Goal: Task Accomplishment & Management: Manage account settings

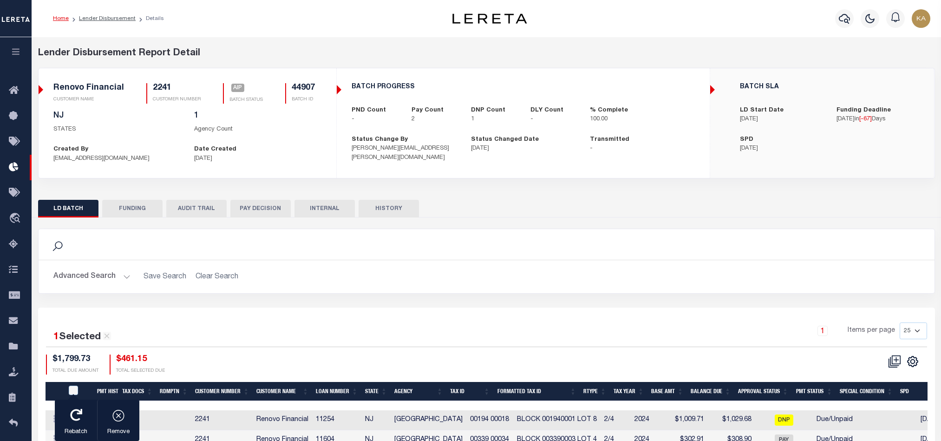
scroll to position [74, 0]
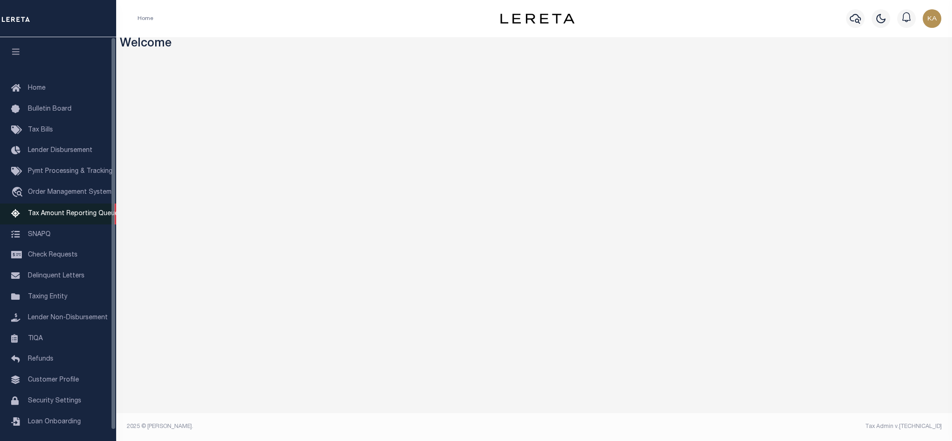
click at [33, 217] on span "Tax Amount Reporting Queue" at bounding box center [73, 213] width 91 height 7
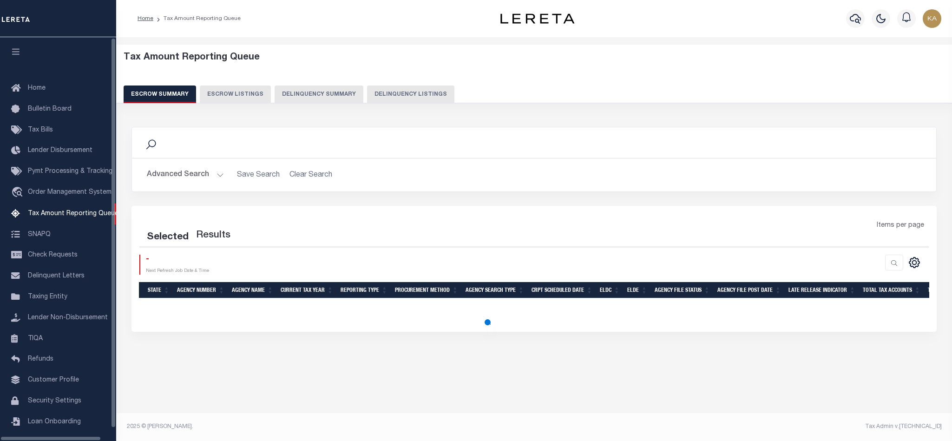
select select "100"
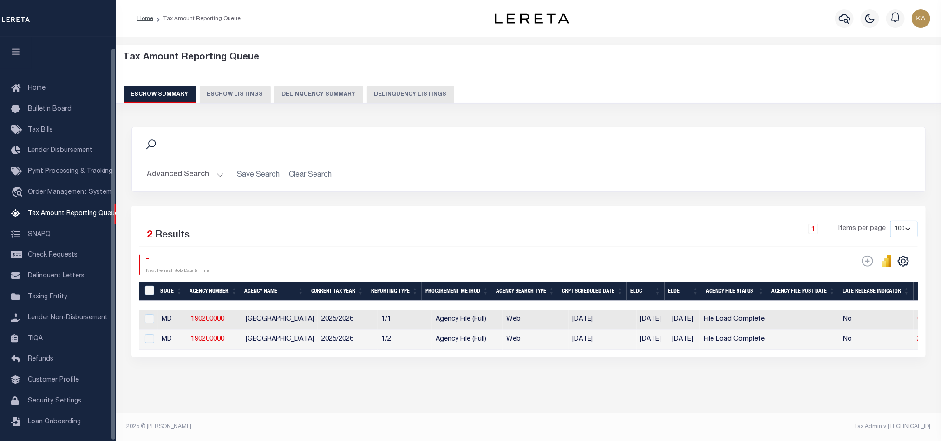
scroll to position [11, 0]
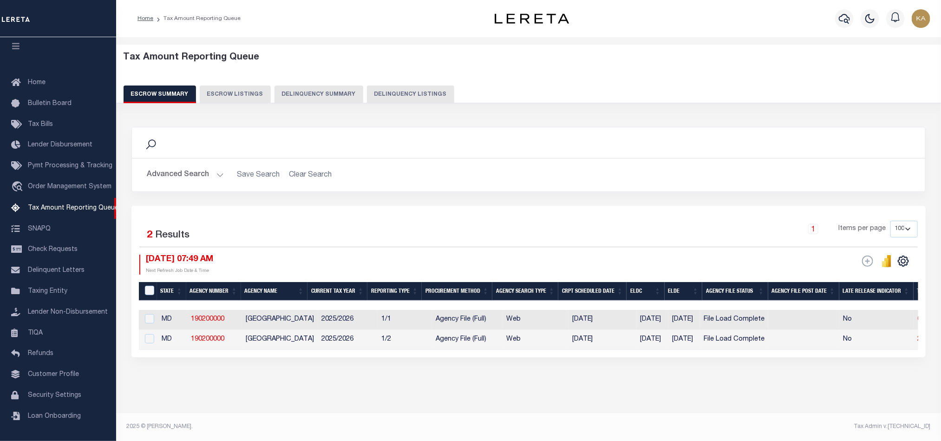
click at [480, 357] on div "Selected 2 Results 1 Items per page 10 25 50 100 500 [DATE] 07:49 AM ESCROW Web…" at bounding box center [528, 281] width 795 height 151
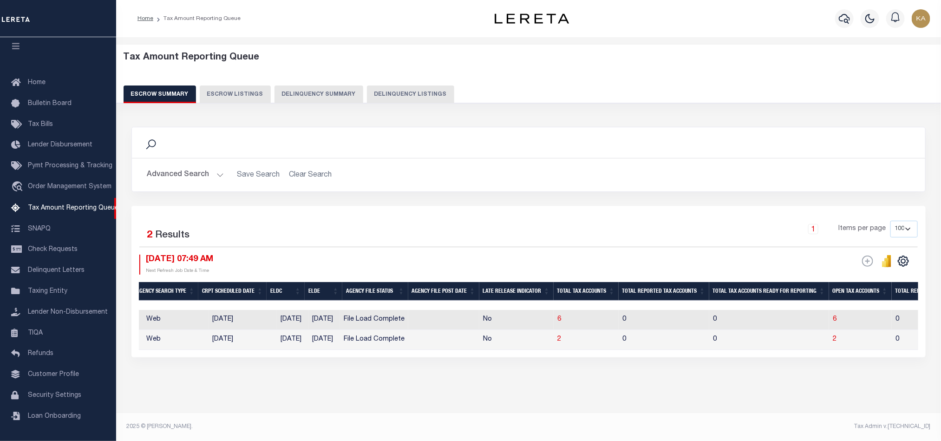
scroll to position [0, 362]
click at [559, 342] on span "2" at bounding box center [557, 339] width 4 height 7
select select "100"
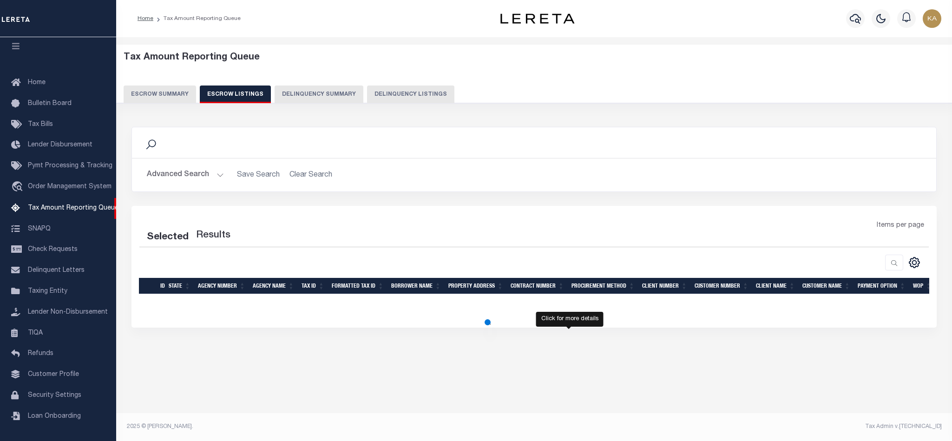
select select "100"
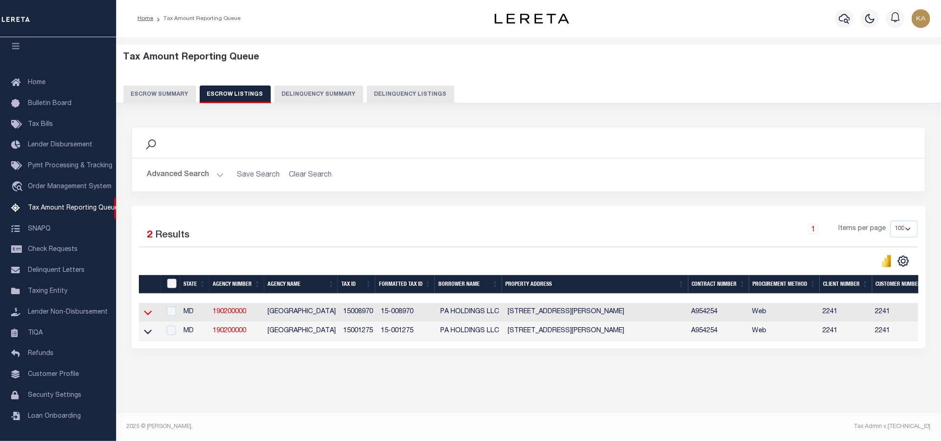
click at [151, 315] on icon at bounding box center [148, 313] width 8 height 5
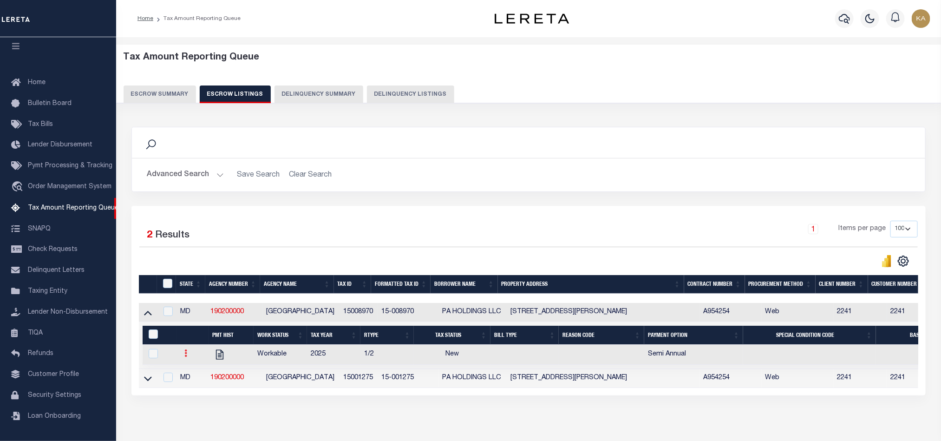
click at [185, 357] on icon at bounding box center [185, 352] width 3 height 7
click at [195, 389] on img "" at bounding box center [196, 384] width 9 height 10
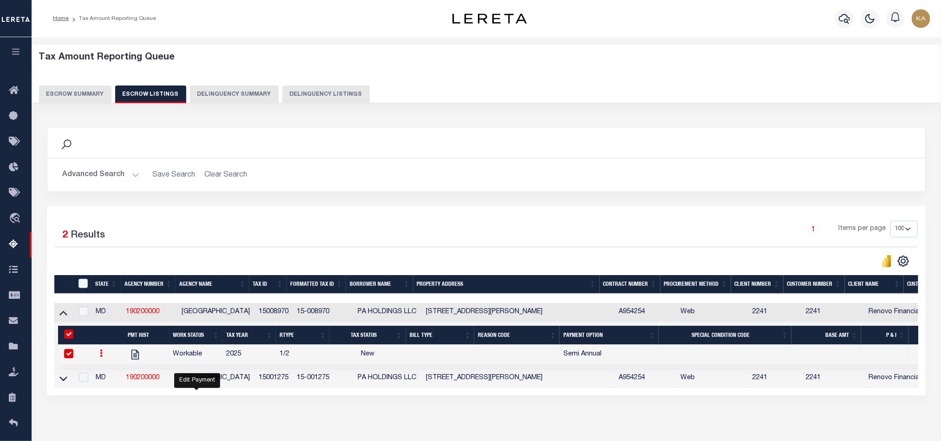
checkbox input "true"
select select "NW2"
select select
type input "[DATE]"
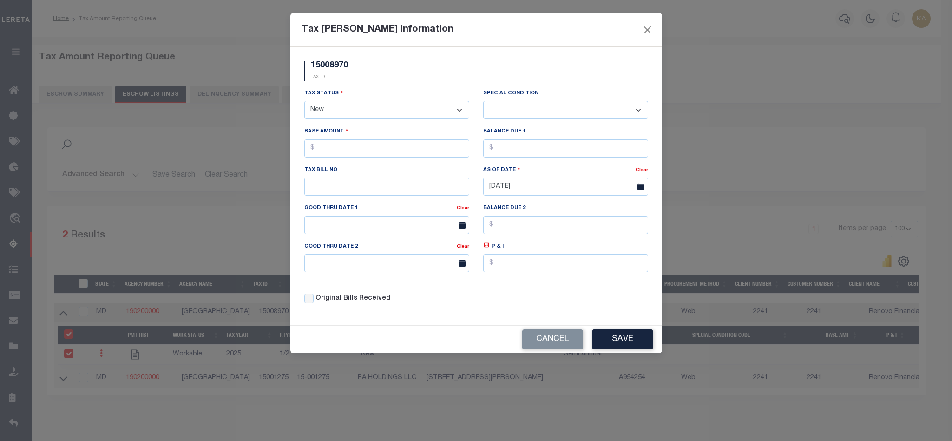
click at [367, 113] on select "- Select Status - Open Due/Unpaid Paid Incomplete No Tax Due Internal Refund Pr…" at bounding box center [386, 110] width 165 height 18
select select "OP2"
click at [304, 102] on select "- Select Status - Open Due/Unpaid Paid Incomplete No Tax Due Internal Refund Pr…" at bounding box center [386, 110] width 165 height 18
select select "0"
click at [365, 152] on input "text" at bounding box center [386, 148] width 165 height 18
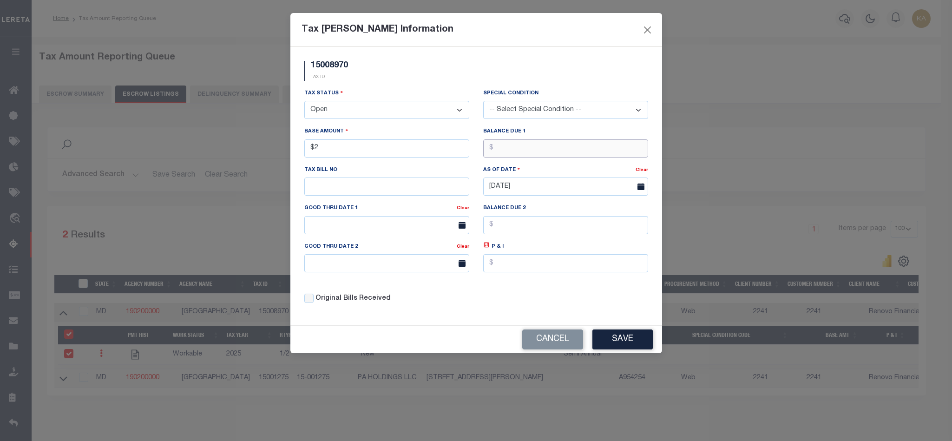
type input "$2.00"
type input "2"
click at [604, 342] on button "Save" at bounding box center [622, 339] width 60 height 20
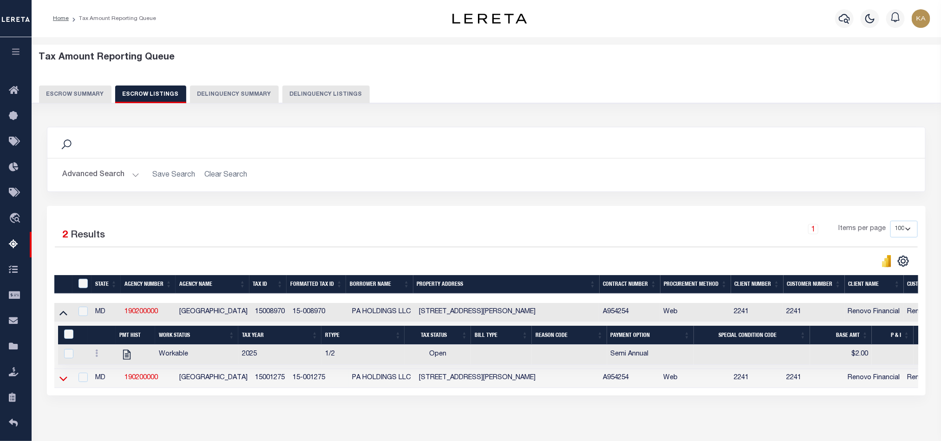
click at [63, 382] on icon at bounding box center [63, 379] width 8 height 10
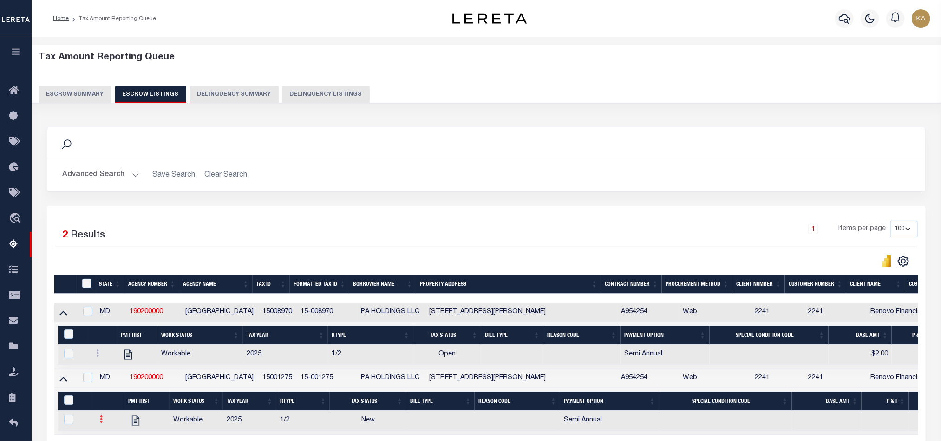
click at [99, 424] on link at bounding box center [101, 420] width 10 height 7
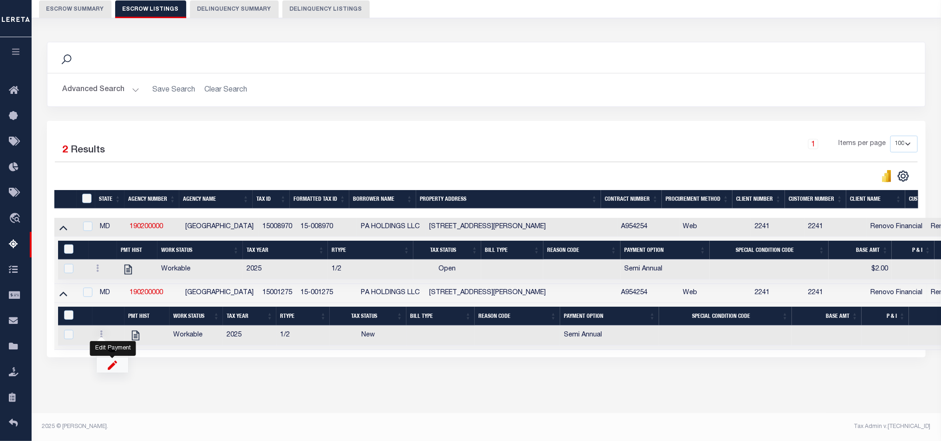
click at [108, 364] on img "" at bounding box center [112, 365] width 9 height 10
checkbox input "true"
select select
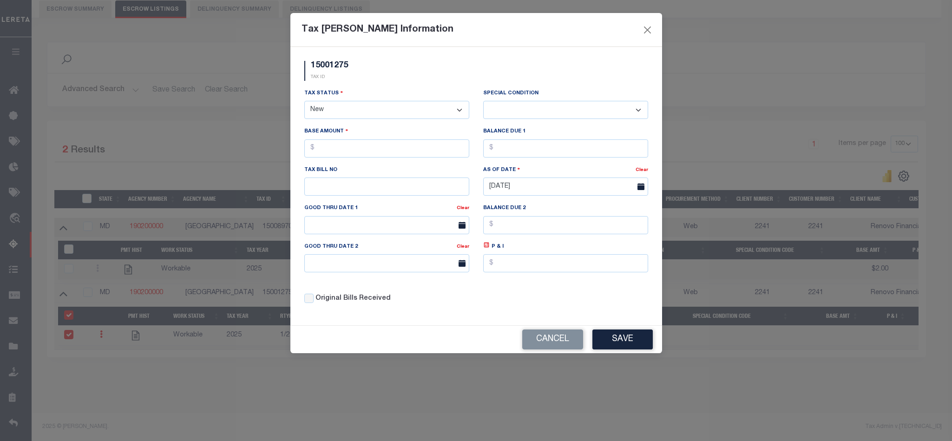
click at [348, 111] on select "- Select Status - Open Due/Unpaid Paid Incomplete No Tax Due Internal Refund Pr…" at bounding box center [386, 110] width 165 height 18
select select "OP2"
click at [304, 102] on select "- Select Status - Open Due/Unpaid Paid Incomplete No Tax Due Internal Refund Pr…" at bounding box center [386, 110] width 165 height 18
select select "0"
click at [403, 145] on input "text" at bounding box center [386, 148] width 165 height 18
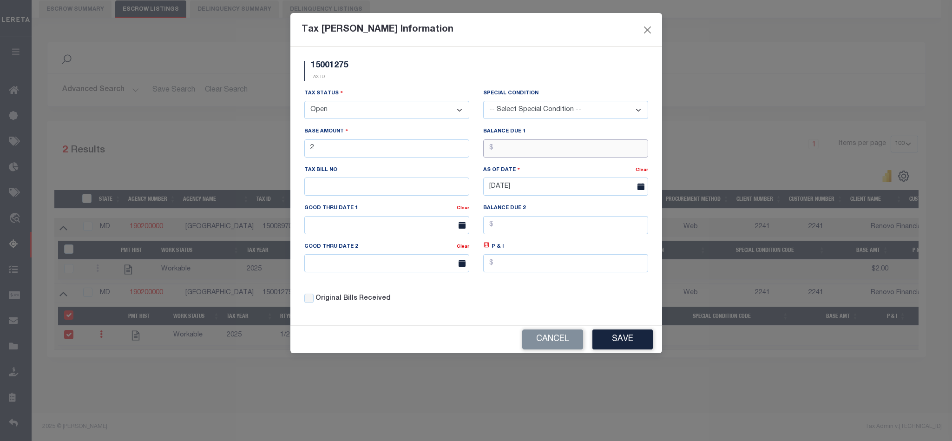
type input "$2.00"
click at [612, 348] on button "Save" at bounding box center [622, 339] width 60 height 20
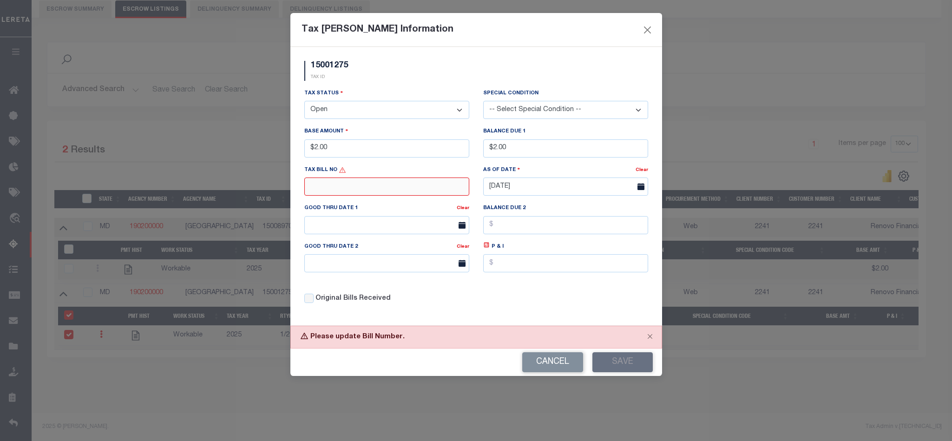
click at [367, 188] on input "text" at bounding box center [386, 186] width 165 height 18
type input "123"
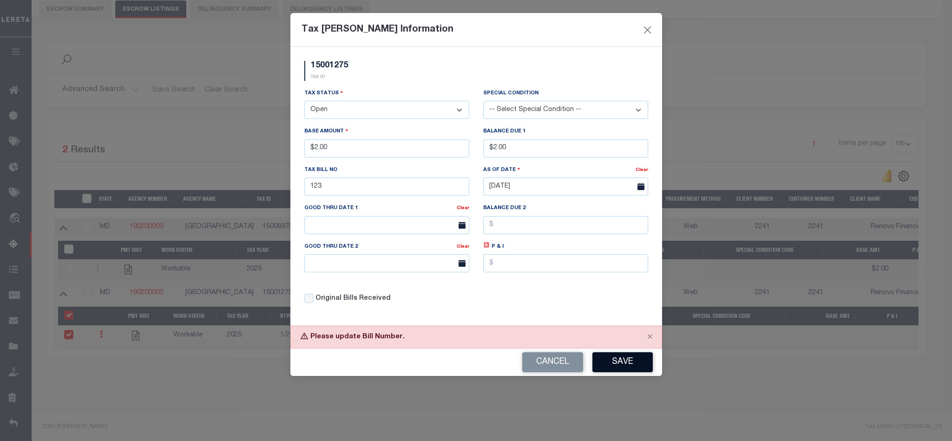
click at [626, 364] on button "Save" at bounding box center [622, 362] width 60 height 20
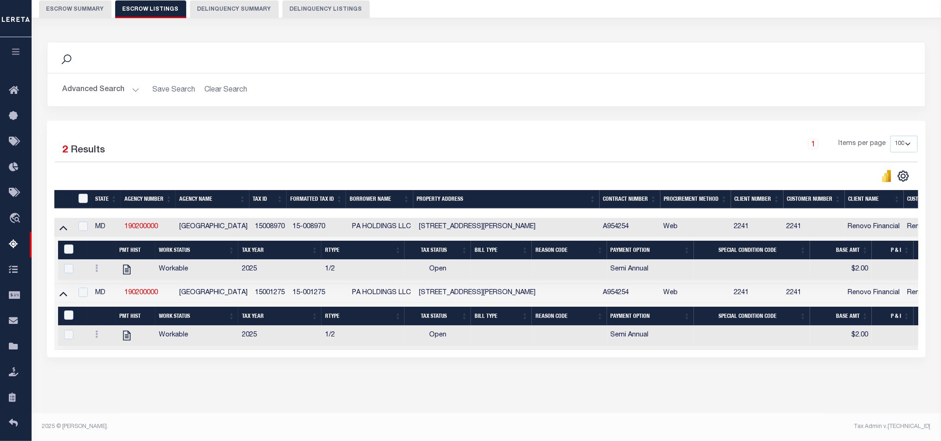
scroll to position [0, 0]
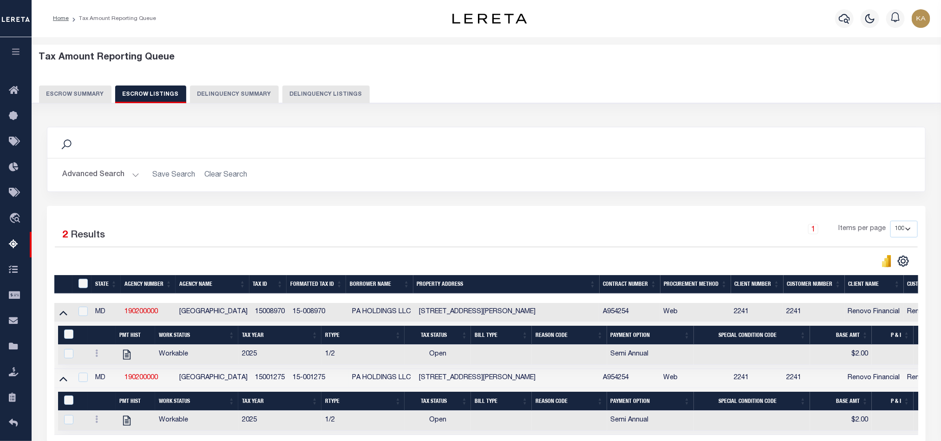
click at [95, 95] on button "Escrow Summary" at bounding box center [75, 94] width 72 height 18
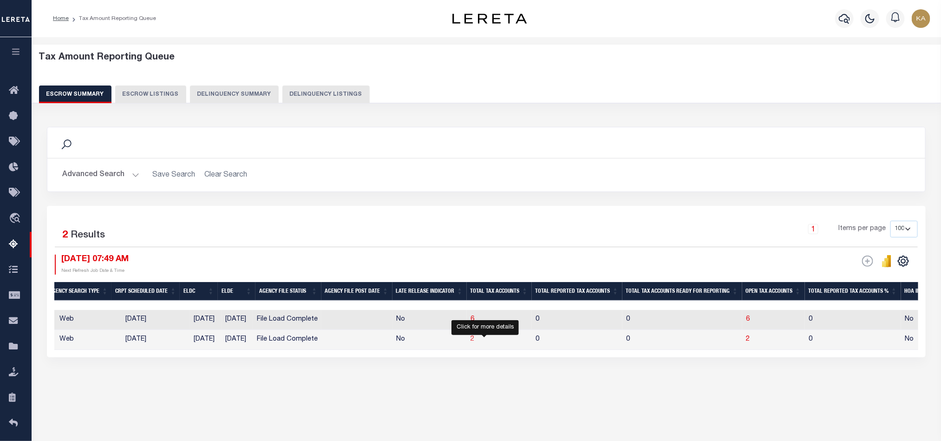
click at [474, 342] on span "2" at bounding box center [473, 339] width 4 height 7
select select "100"
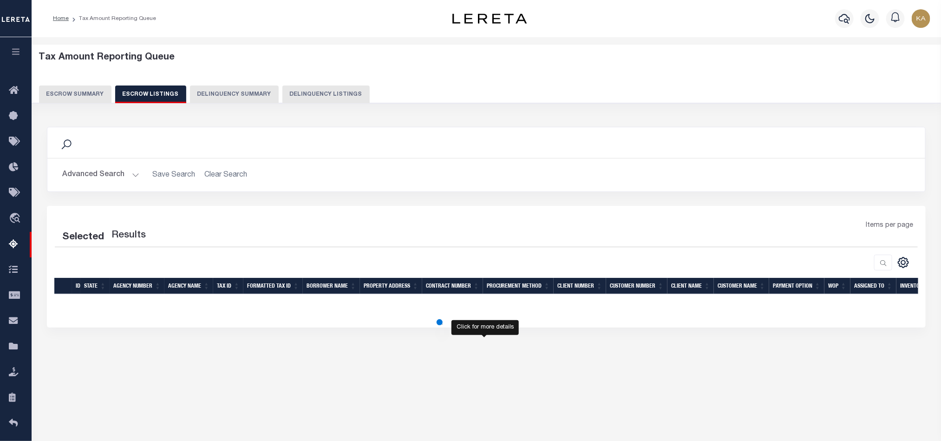
select select "100"
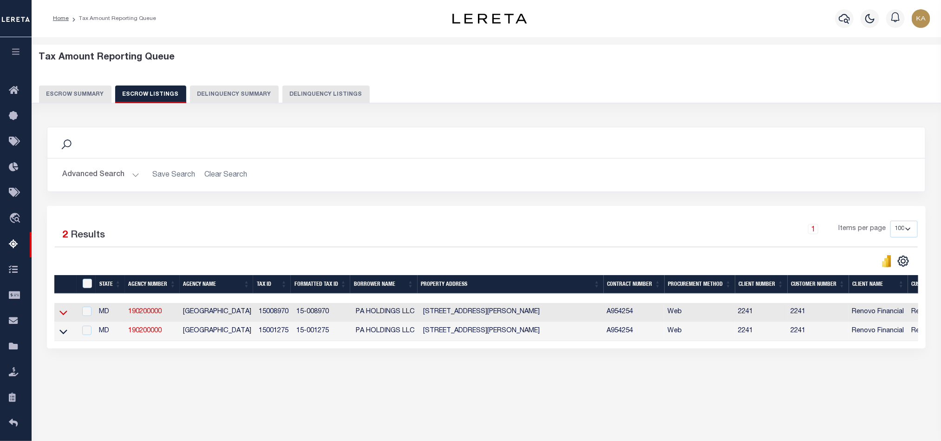
click at [61, 314] on icon at bounding box center [63, 313] width 8 height 10
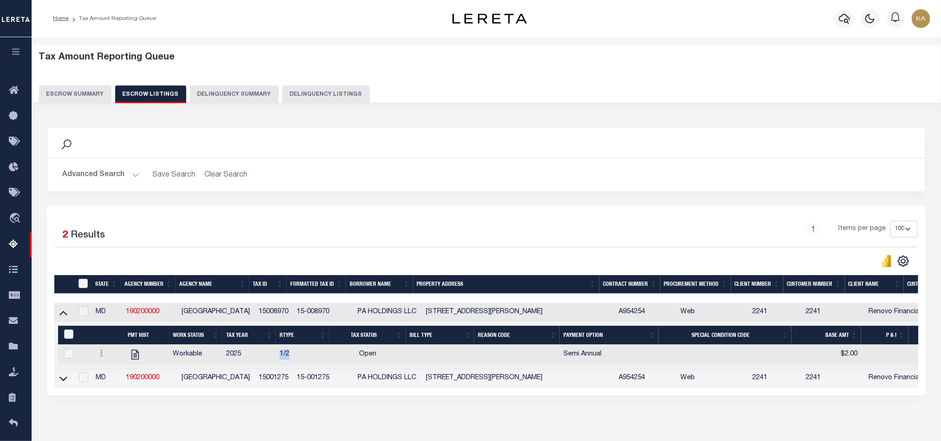
drag, startPoint x: 275, startPoint y: 356, endPoint x: 309, endPoint y: 355, distance: 33.5
click at [309, 355] on tr "Workable 2025 1/2 Open Semi Annual $2.00 $2.00 [DATE] 2" at bounding box center [615, 355] width 1115 height 20
drag, startPoint x: 837, startPoint y: 361, endPoint x: 861, endPoint y: 357, distance: 25.0
click at [863, 357] on tr "Workable 2025 1/2 Open Semi Annual $2.00 $2.00 [DATE] 2" at bounding box center [615, 355] width 1115 height 20
click at [64, 383] on icon at bounding box center [63, 379] width 8 height 10
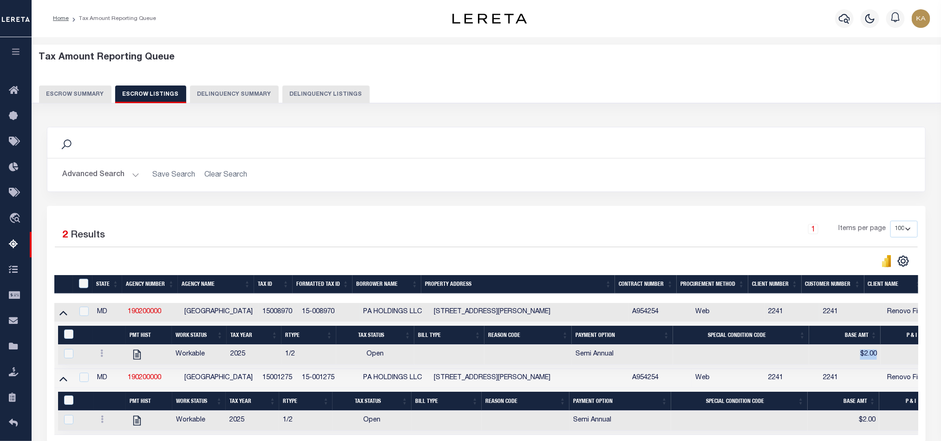
click at [79, 90] on button "Escrow Summary" at bounding box center [75, 94] width 72 height 18
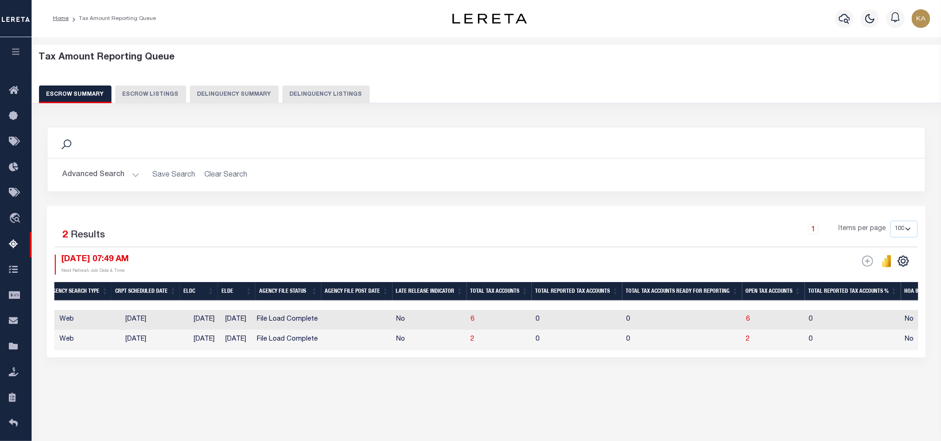
drag, startPoint x: 272, startPoint y: 324, endPoint x: 336, endPoint y: 321, distance: 64.7
click at [336, 321] on tr "MD 190200000 [GEOGRAPHIC_DATA] 2025/2026 1/1 Agency File (Full) Web [DATE] [DAT…" at bounding box center [647, 320] width 1910 height 20
click at [6, 190] on link "Pymt Processing & Tracking" at bounding box center [16, 193] width 32 height 26
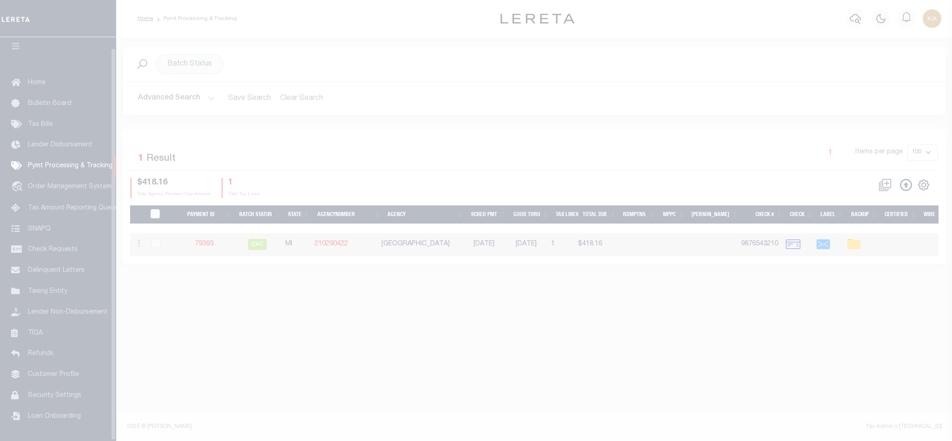
scroll to position [11, 0]
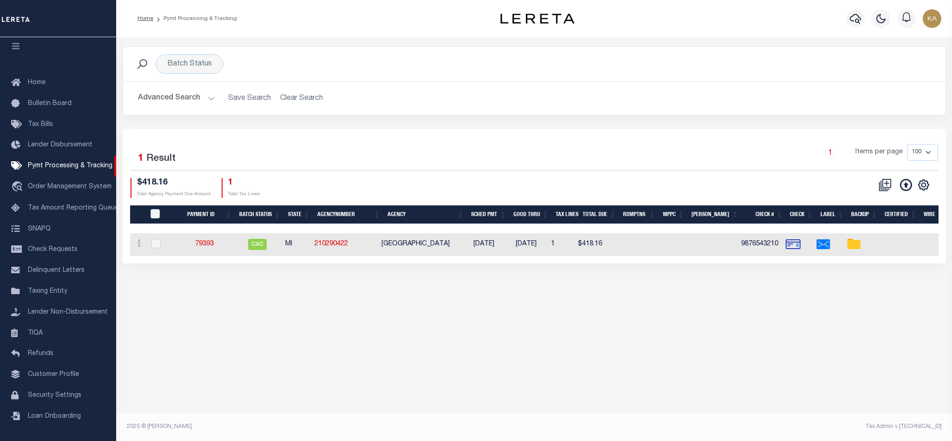
click at [297, 102] on h2 "Advanced Search Save Search Clear Search PayeeSearchTable_dynamictable_____Defa…" at bounding box center [535, 98] width 808 height 18
click at [135, 102] on h2 "Advanced Search Save Search Clear Search PayeeSearchTable_dynamictable_____Defa…" at bounding box center [535, 98] width 808 height 18
click at [159, 99] on button "Advanced Search" at bounding box center [176, 98] width 77 height 18
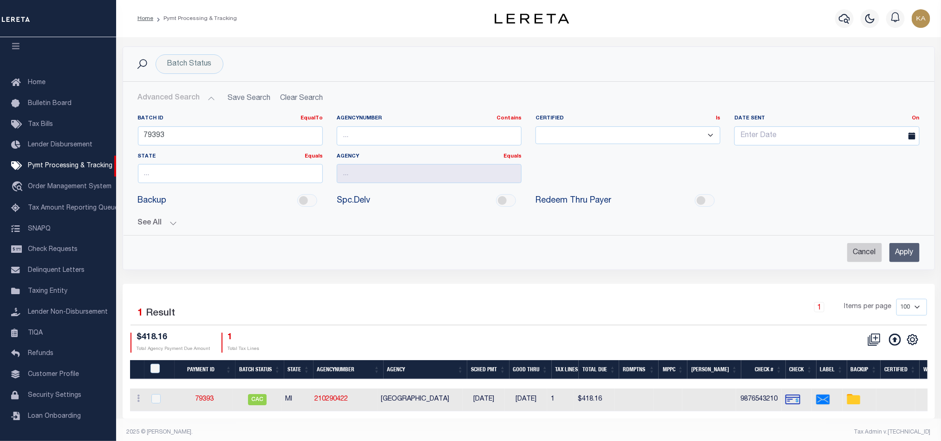
click at [866, 254] on input "Cancel" at bounding box center [865, 252] width 35 height 19
checkbox input "true"
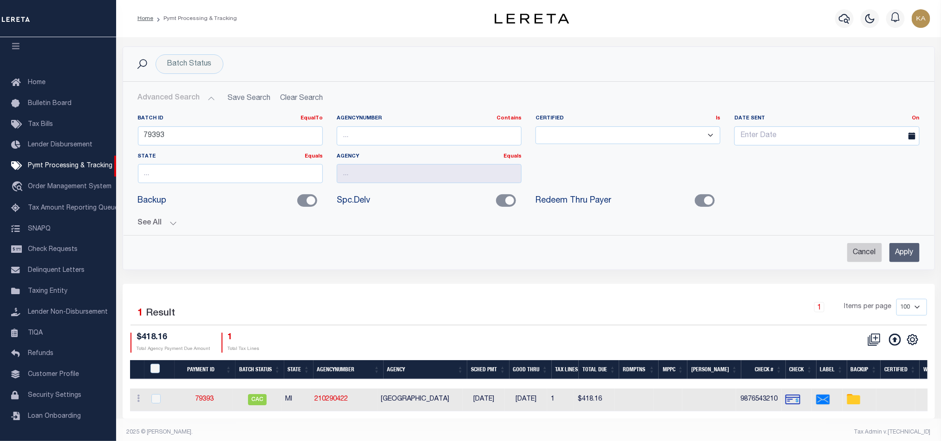
checkbox input "true"
checkbox input "false"
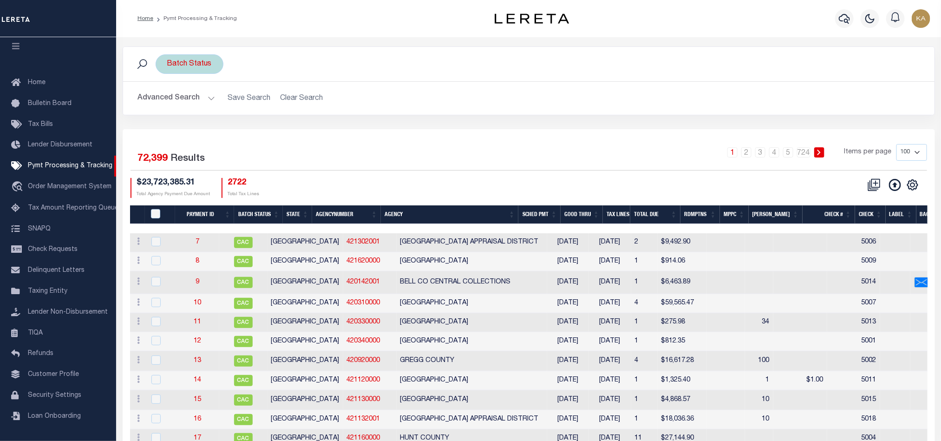
click at [208, 67] on div "Batch Status" at bounding box center [190, 64] width 68 height 20
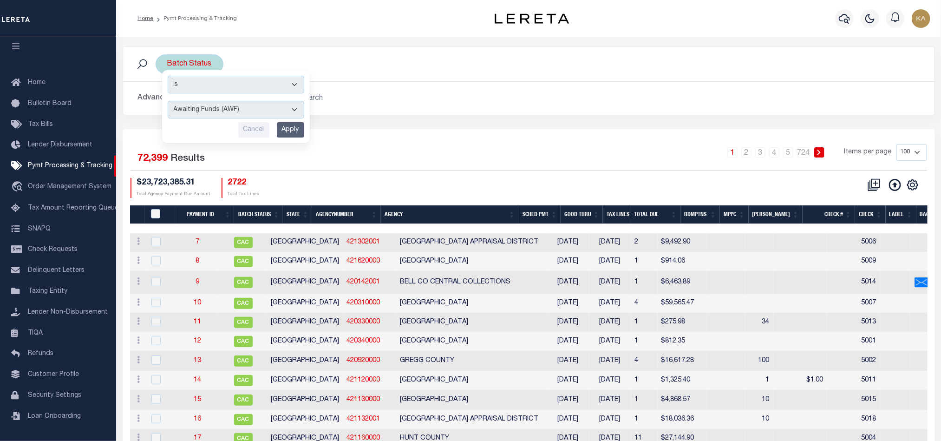
click at [216, 111] on select "Awaiting Funds (AWF) Cleared and Complete (CAC) New Check Needed (NCN) Payment …" at bounding box center [236, 110] width 137 height 18
select select "SFP"
click at [168, 102] on select "Awaiting Funds (AWF) Cleared and Complete (CAC) New Check Needed (NCN) Payment …" at bounding box center [236, 110] width 137 height 18
click at [292, 133] on input "Apply" at bounding box center [290, 129] width 27 height 15
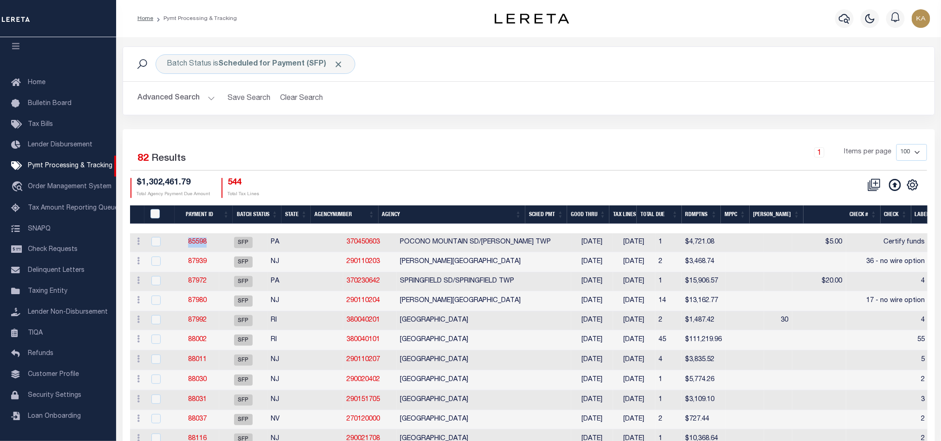
drag, startPoint x: 219, startPoint y: 237, endPoint x: 190, endPoint y: 238, distance: 29.3
click at [190, 237] on td "85598" at bounding box center [197, 242] width 43 height 19
checkbox input "true"
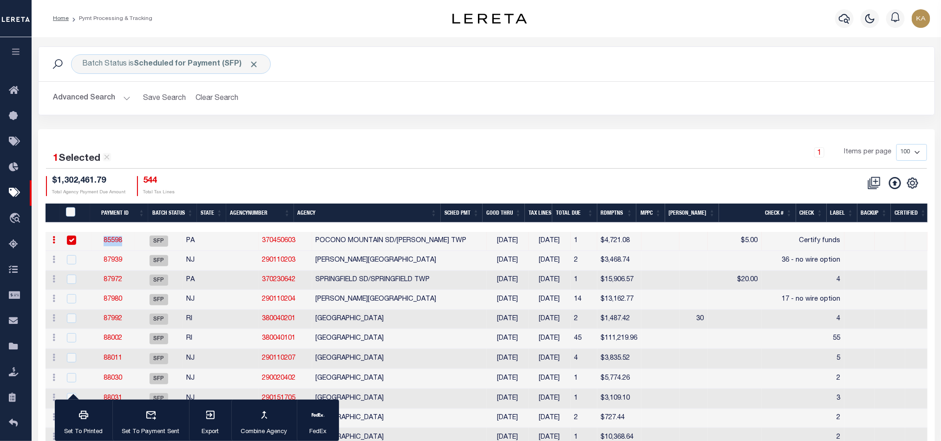
copy link "85598"
click at [103, 102] on button "Advanced Search" at bounding box center [91, 98] width 77 height 18
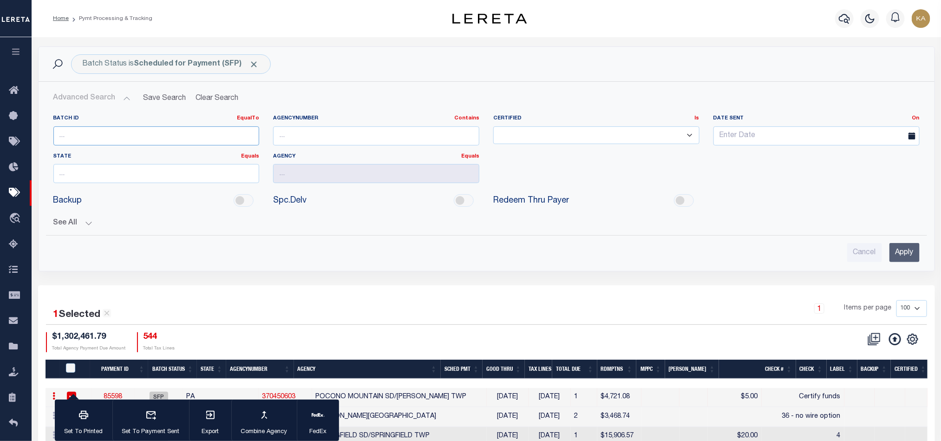
click at [91, 137] on input "number" at bounding box center [156, 135] width 206 height 19
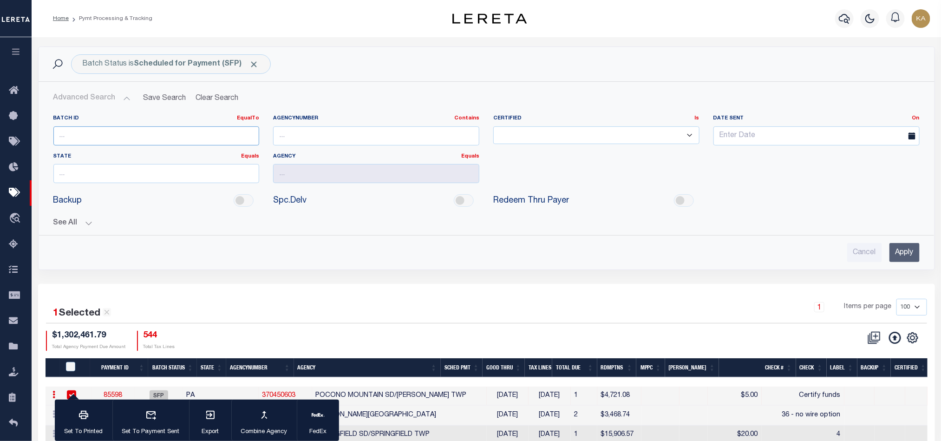
paste input "85598"
type input "85598"
click at [905, 259] on input "Apply" at bounding box center [905, 252] width 30 height 19
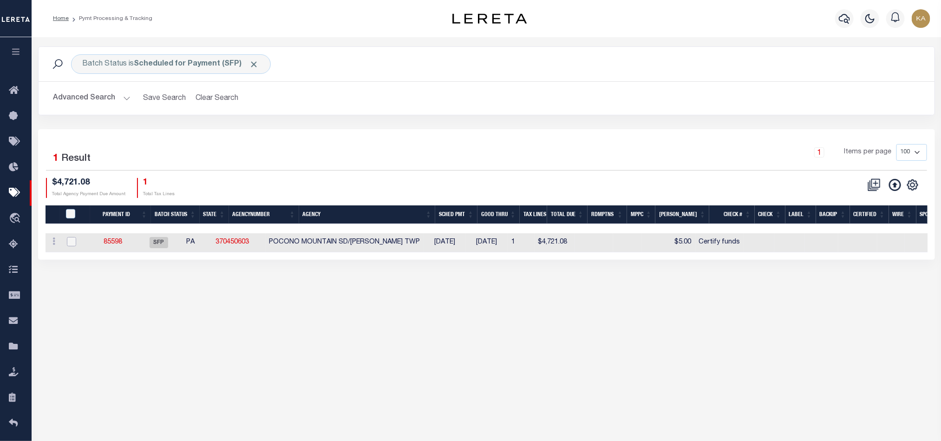
click at [73, 245] on input "checkbox" at bounding box center [71, 241] width 9 height 9
checkbox input "true"
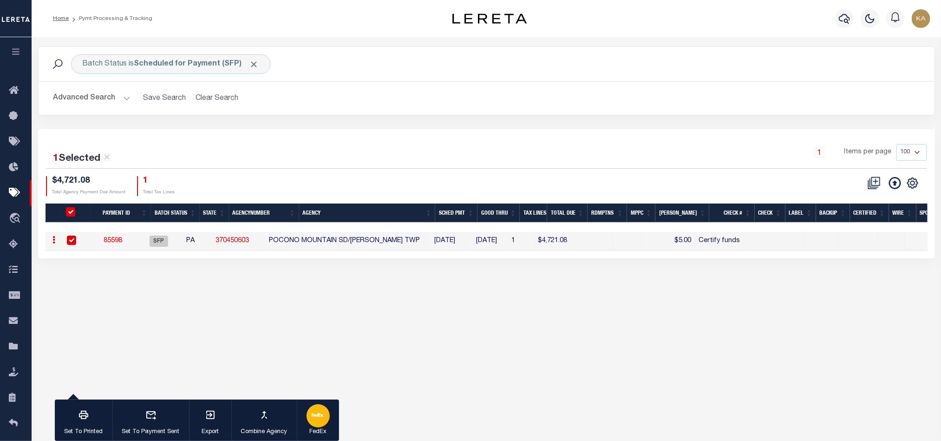
click at [324, 420] on icon "button" at bounding box center [318, 414] width 13 height 13
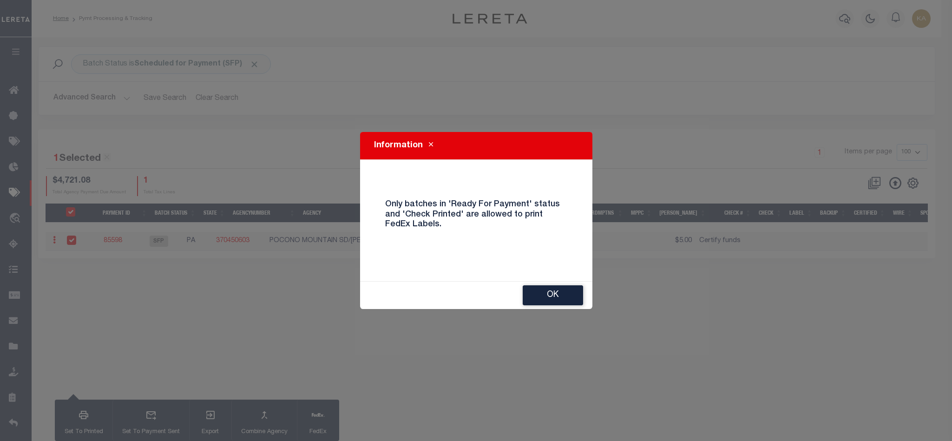
drag, startPoint x: 397, startPoint y: 207, endPoint x: 480, endPoint y: 223, distance: 84.3
click at [414, 208] on h4 "Only batches in 'Ready For Payment' status and 'Check Printed' are allowed to p…" at bounding box center [476, 215] width 196 height 30
click at [559, 300] on button "OK" at bounding box center [553, 295] width 60 height 20
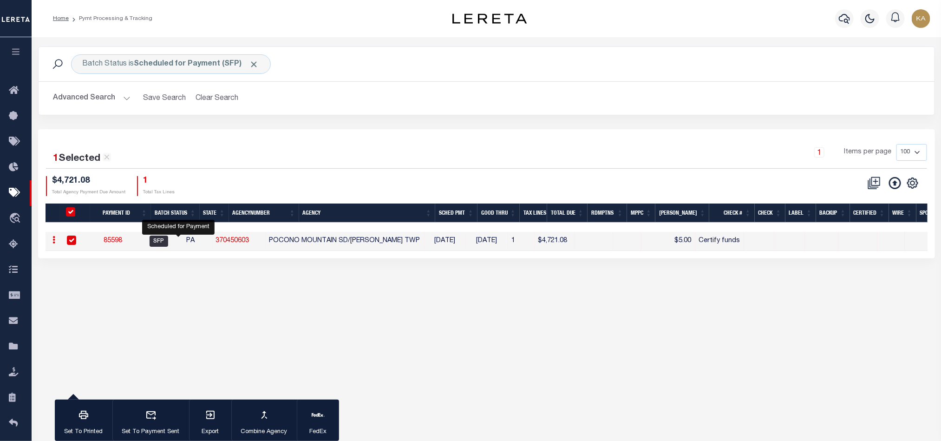
click at [168, 243] on span "SFP" at bounding box center [159, 241] width 19 height 11
select select "SFP"
checkbox input "false"
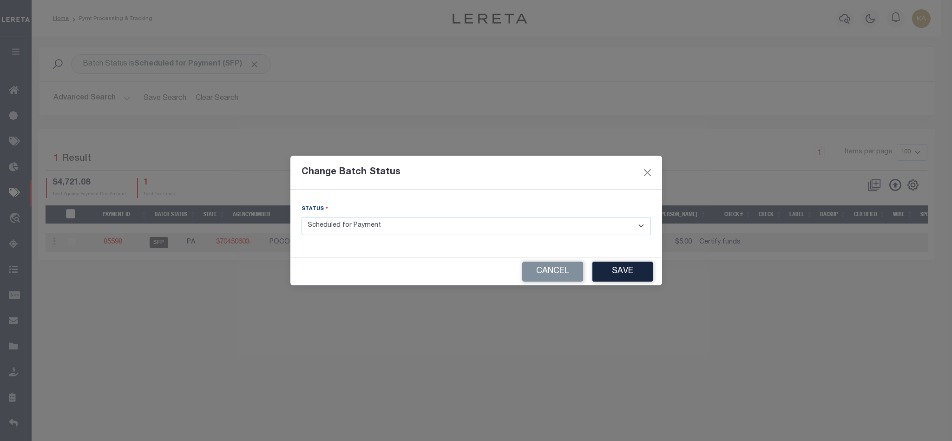
click at [175, 243] on div "Change Batch Status Status - Select Status - Scheduled for Payment Ready For Pa…" at bounding box center [476, 220] width 952 height 441
click at [374, 231] on select "- Select Status - Scheduled for Payment Ready For Payment Payment Sent Cleared …" at bounding box center [476, 226] width 349 height 18
select select "RFP"
click at [302, 217] on select "- Select Status - Scheduled for Payment Ready For Payment Payment Sent Cleared …" at bounding box center [476, 226] width 349 height 18
click at [627, 270] on button "Save" at bounding box center [622, 272] width 60 height 20
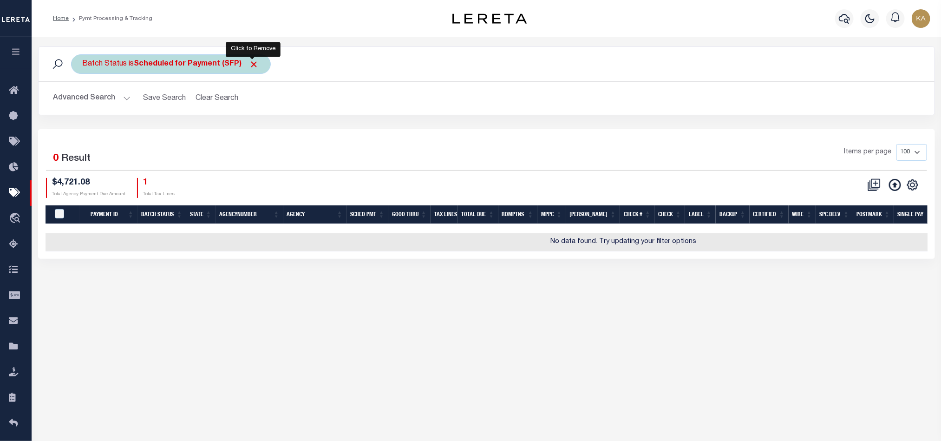
click at [256, 64] on span "Click to Remove" at bounding box center [255, 64] width 10 height 10
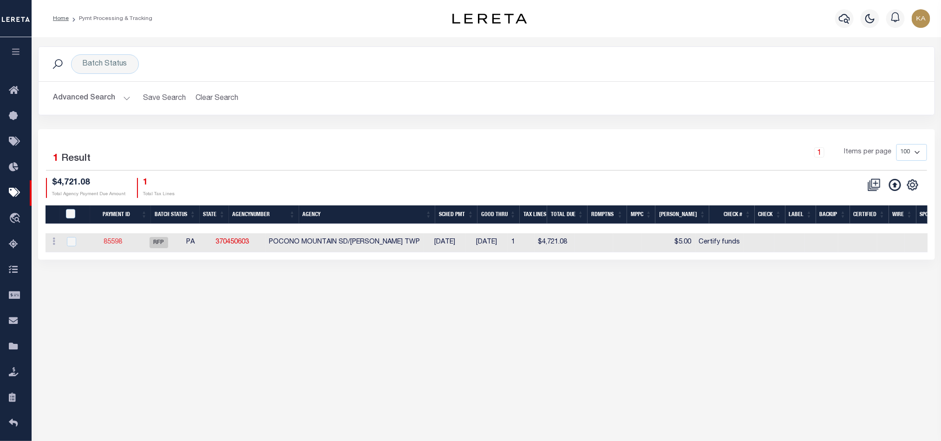
click at [122, 245] on link "85598" at bounding box center [113, 242] width 19 height 7
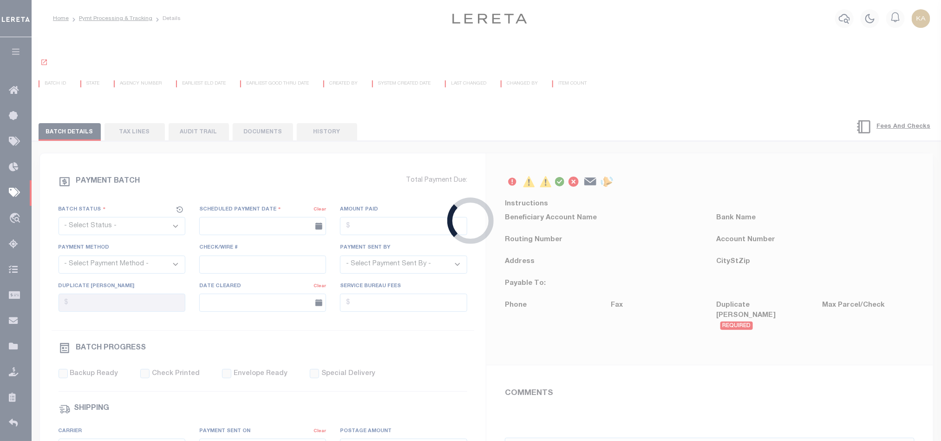
select select "RFP"
type input "04/30/2025"
type input "$4,721.08"
type input "Certify funds"
select select
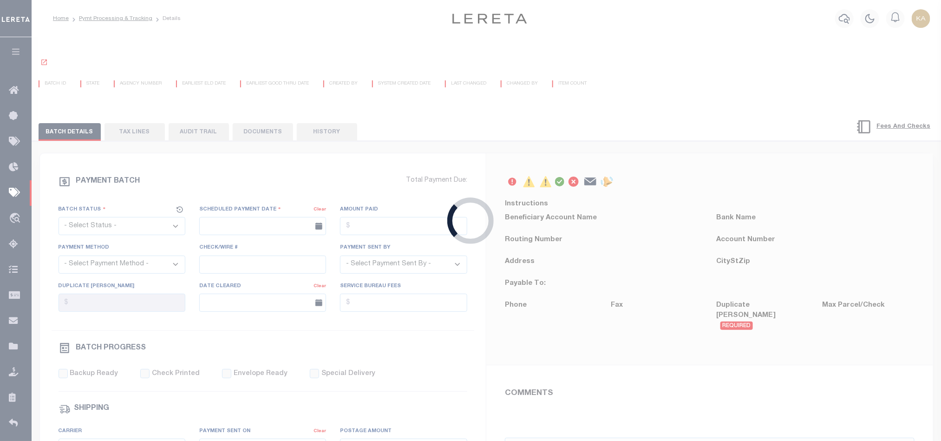
type input "Audria"
type input "N"
radio input "true"
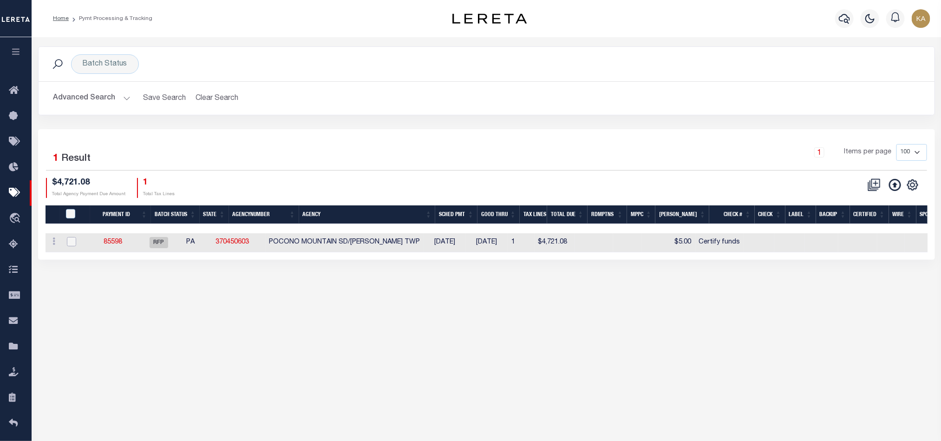
click at [74, 246] on input "checkbox" at bounding box center [71, 241] width 9 height 9
checkbox input "true"
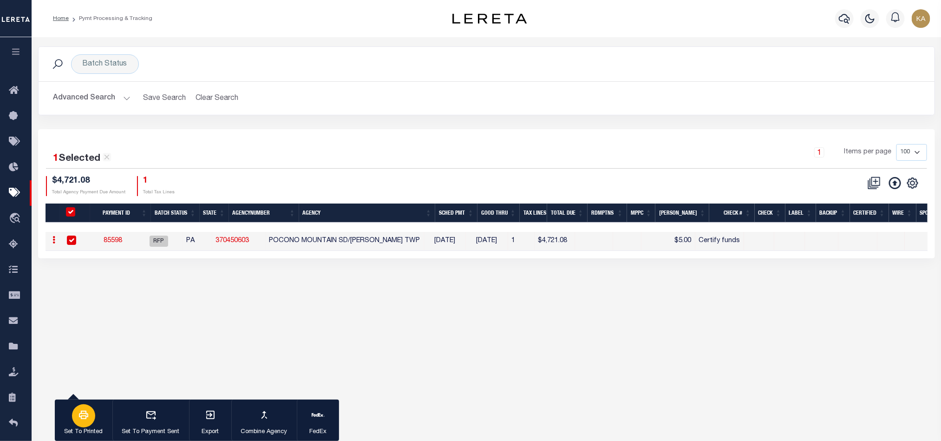
click at [89, 420] on icon "button" at bounding box center [83, 414] width 11 height 11
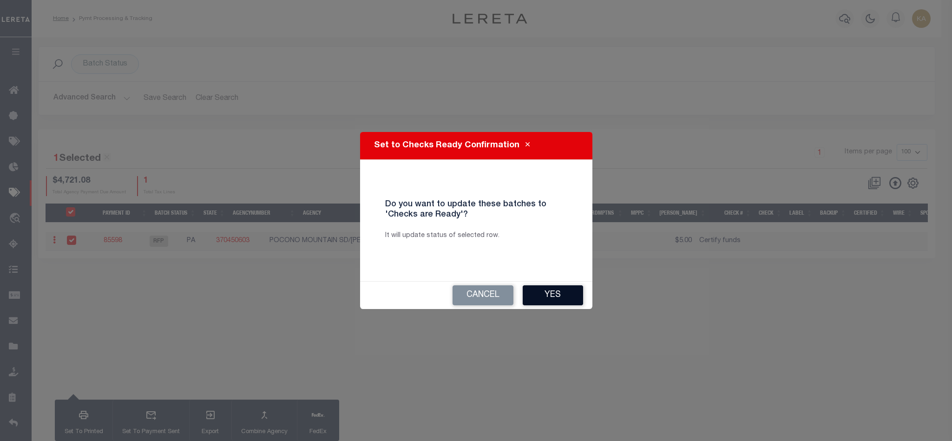
click at [548, 295] on button "Yes" at bounding box center [553, 295] width 60 height 20
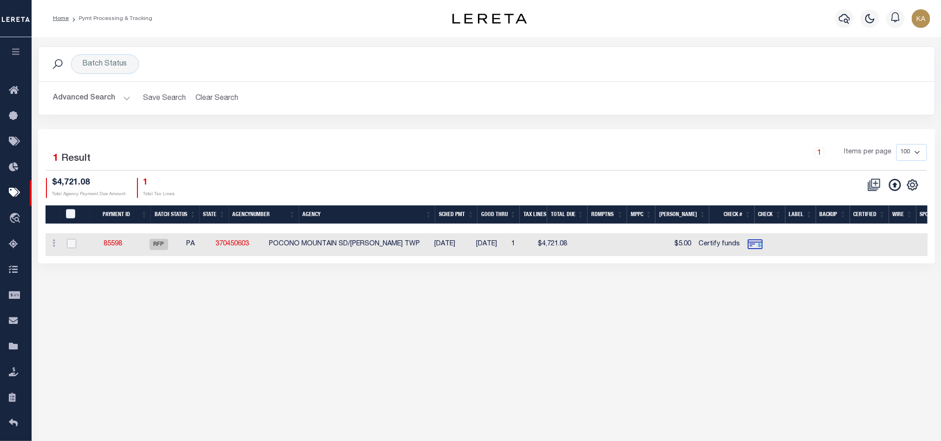
click at [68, 243] on input "checkbox" at bounding box center [71, 243] width 9 height 9
checkbox input "true"
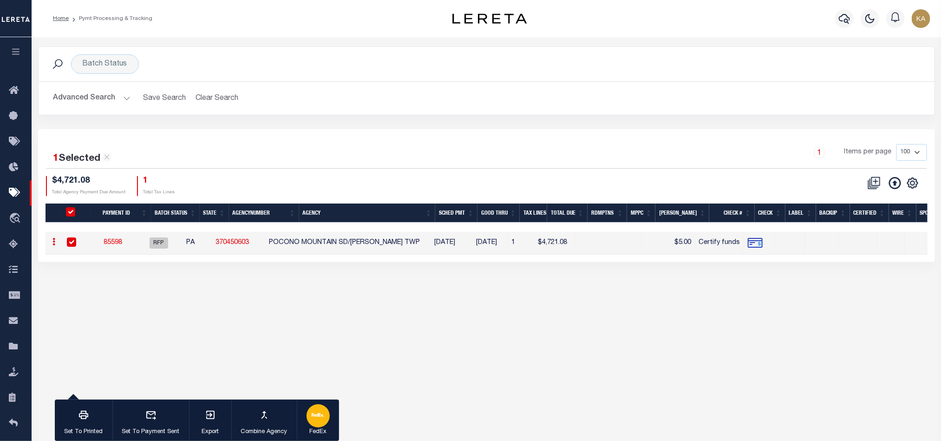
click at [311, 416] on div "button" at bounding box center [318, 415] width 23 height 23
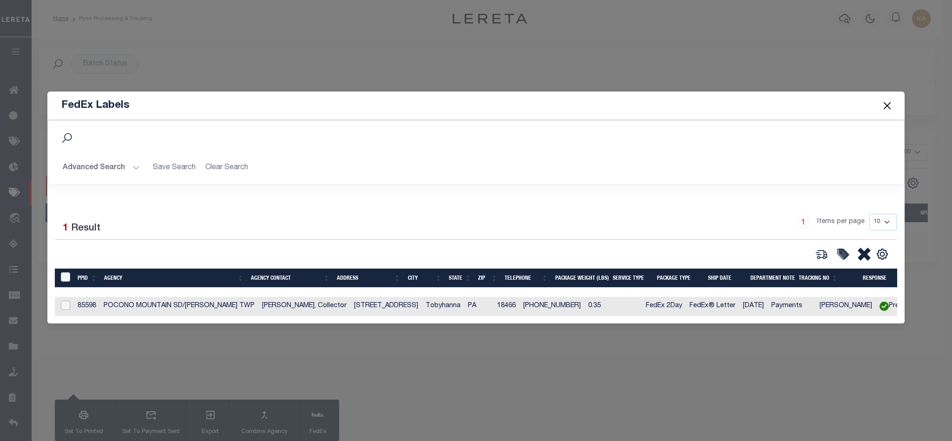
click at [67, 303] on input "checkbox" at bounding box center [65, 305] width 9 height 9
checkbox input "true"
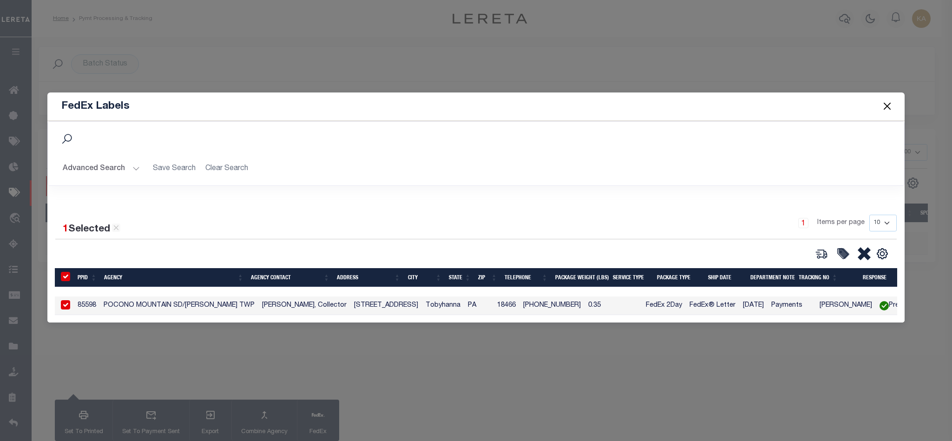
scroll to position [0, 20]
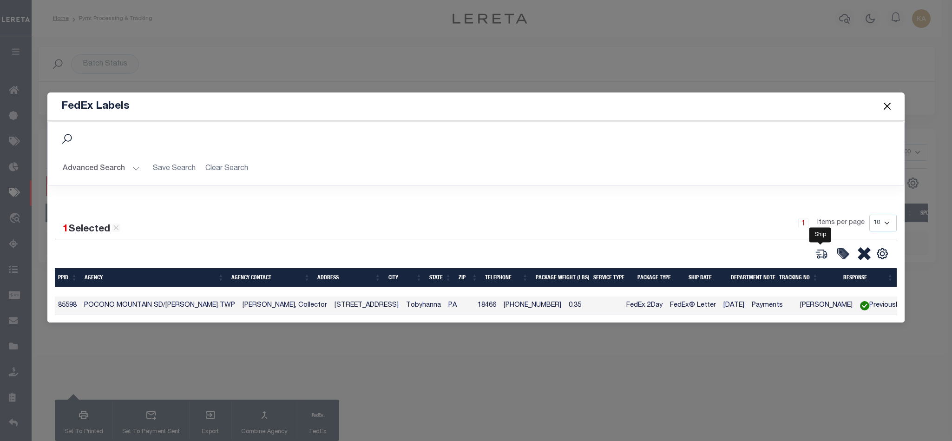
click at [825, 253] on icon at bounding box center [822, 254] width 10 height 9
type input "85598"
type input "0.35"
select select "FEDEX_2_DAY"
select select "FEDEX_ENVELOPE"
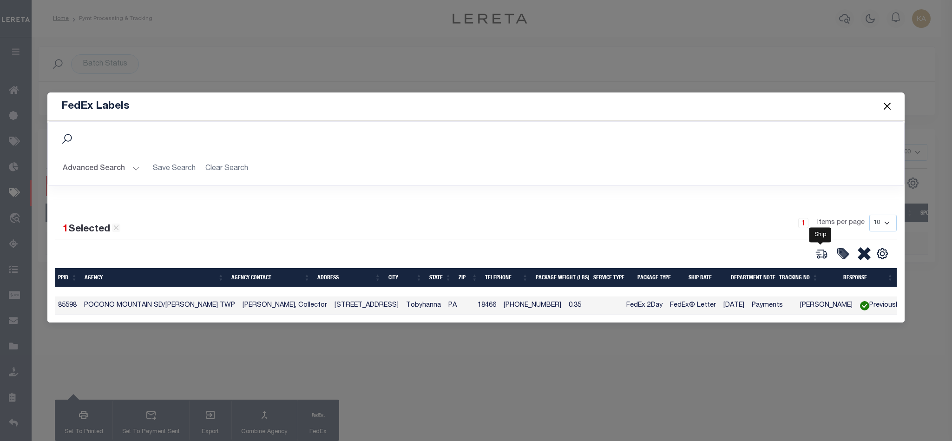
type input "[DATE]"
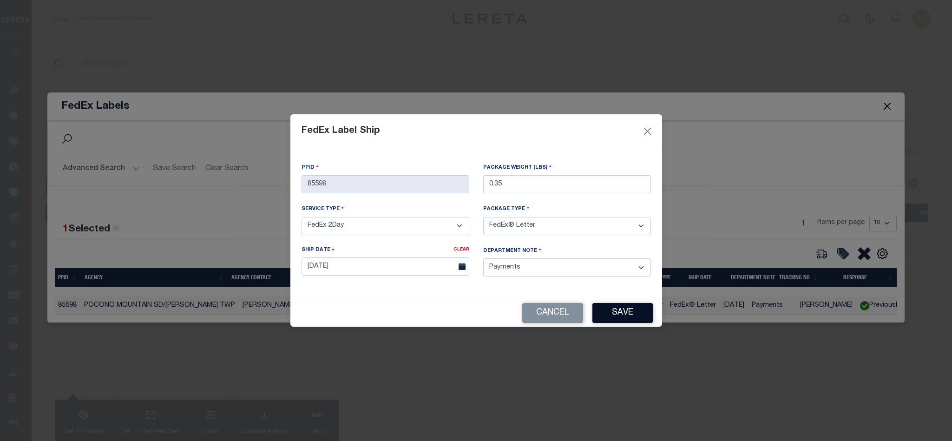
click at [637, 311] on button "Save" at bounding box center [622, 313] width 60 height 20
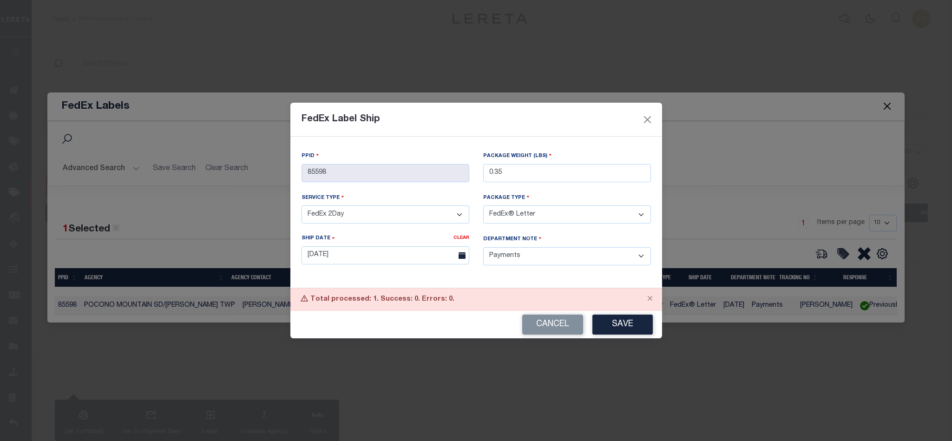
click at [355, 300] on div "Total processed: 1. Success: 0. Errors: 0." at bounding box center [476, 299] width 372 height 23
click at [648, 332] on button "Save" at bounding box center [622, 325] width 60 height 20
click at [402, 210] on select "- Select Service Type - FedEx Next Day Morning FedEx Standard Overnight FedEx 2…" at bounding box center [386, 214] width 168 height 18
select select "FEDEX_NEXT_DAY_EARLY_MORNING"
click at [302, 205] on select "- Select Service Type - FedEx Next Day Morning FedEx Standard Overnight FedEx 2…" at bounding box center [386, 214] width 168 height 18
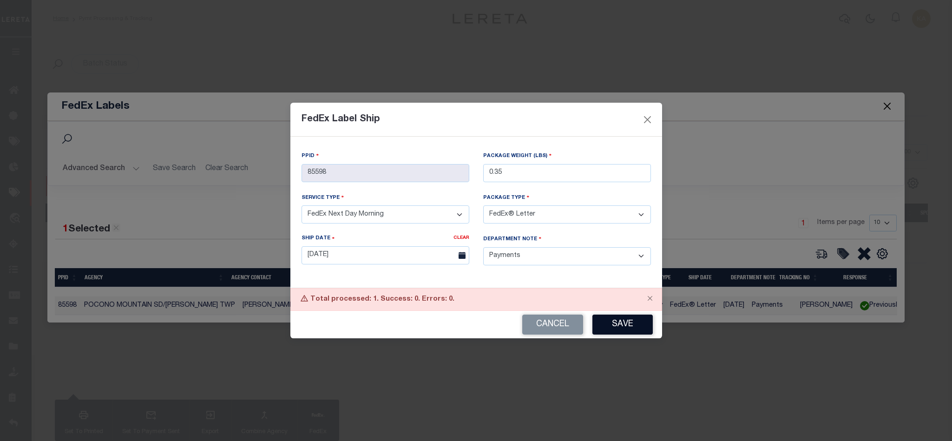
click at [630, 326] on button "Save" at bounding box center [622, 325] width 60 height 20
click at [303, 299] on icon at bounding box center [304, 298] width 8 height 8
click at [558, 321] on button "Cancel" at bounding box center [552, 325] width 61 height 20
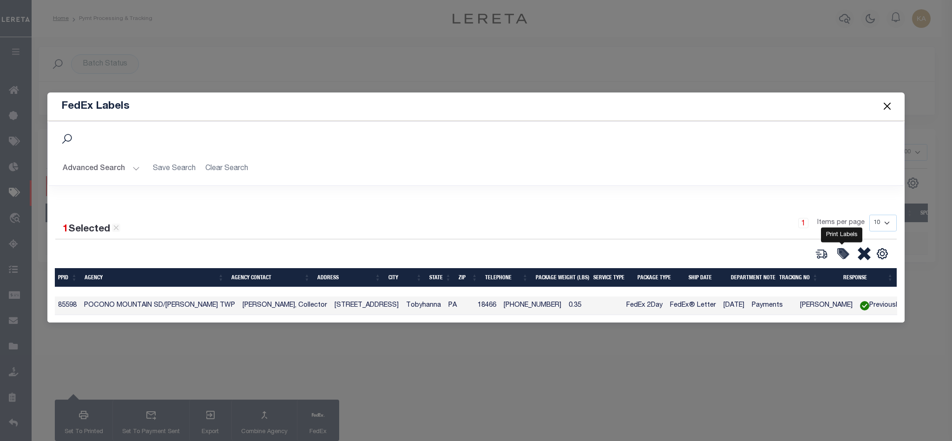
click at [845, 253] on icon at bounding box center [843, 253] width 9 height 9
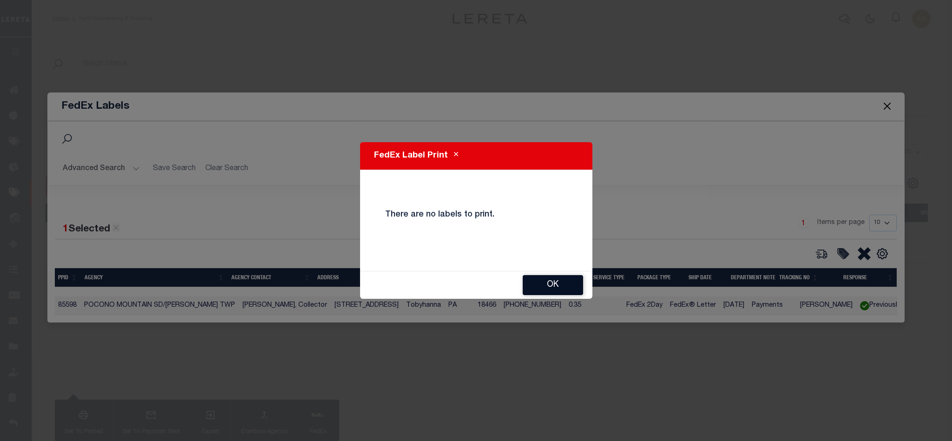
click at [534, 283] on button "OK" at bounding box center [553, 285] width 60 height 20
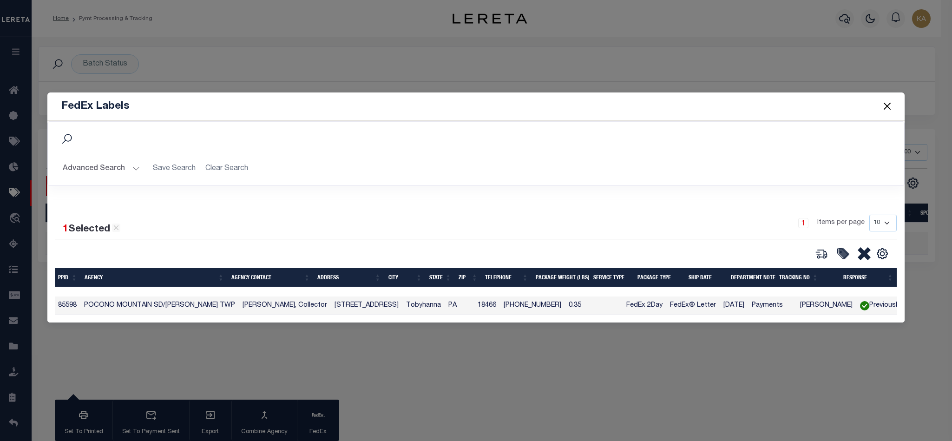
click at [354, 297] on td "5574 Municipal Drive" at bounding box center [367, 305] width 72 height 19
checkbox input "false"
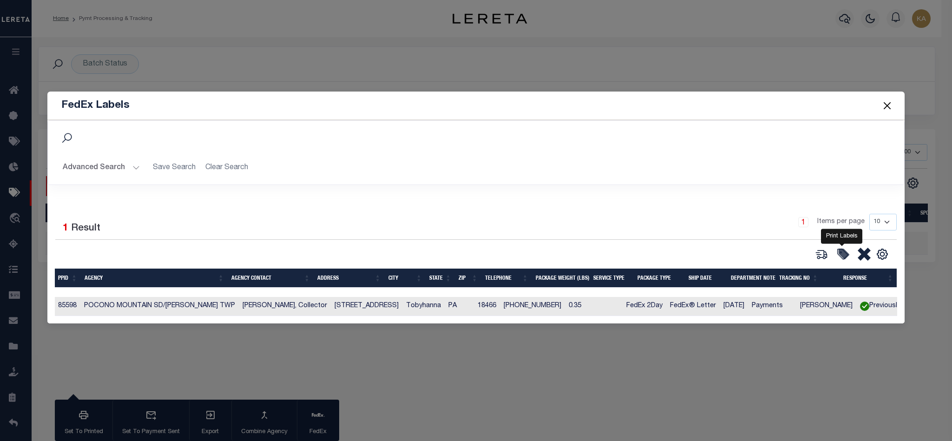
click at [837, 256] on icon at bounding box center [842, 254] width 13 height 13
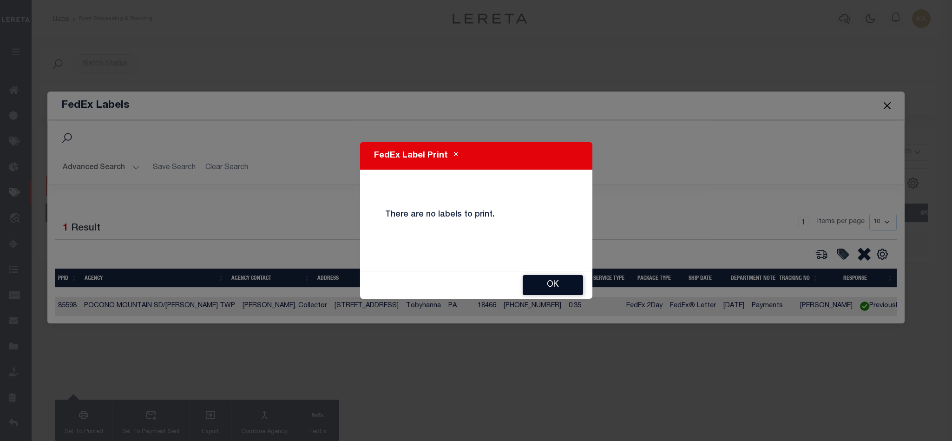
click at [537, 286] on button "OK" at bounding box center [553, 285] width 60 height 20
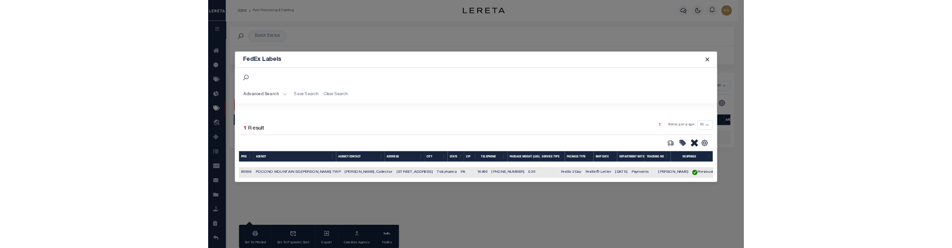
scroll to position [0, 0]
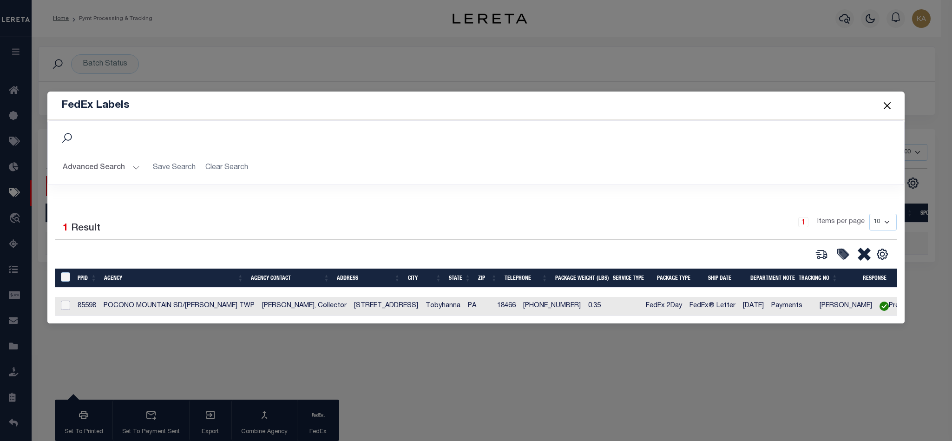
click at [67, 304] on input "checkbox" at bounding box center [65, 305] width 9 height 9
checkbox input "true"
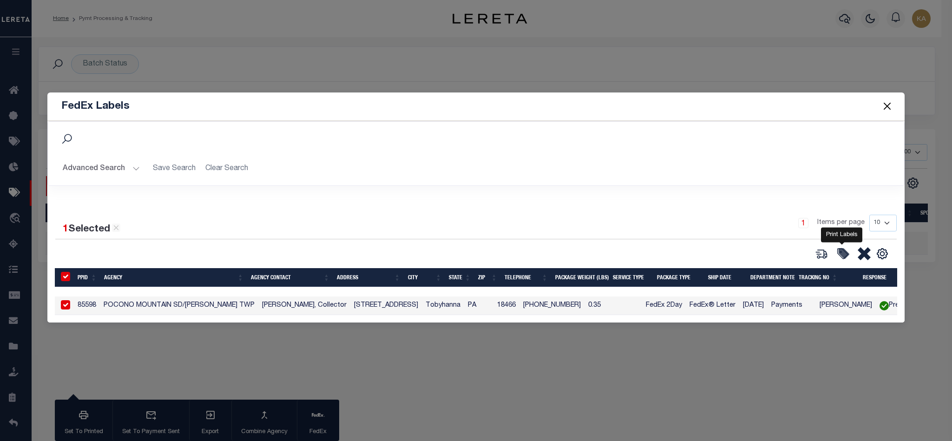
click at [842, 255] on icon at bounding box center [843, 253] width 9 height 9
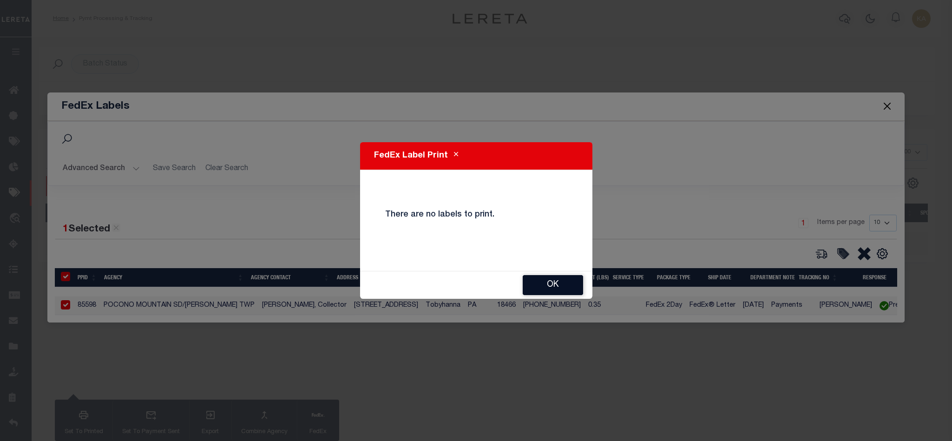
click at [560, 285] on button "OK" at bounding box center [553, 285] width 60 height 20
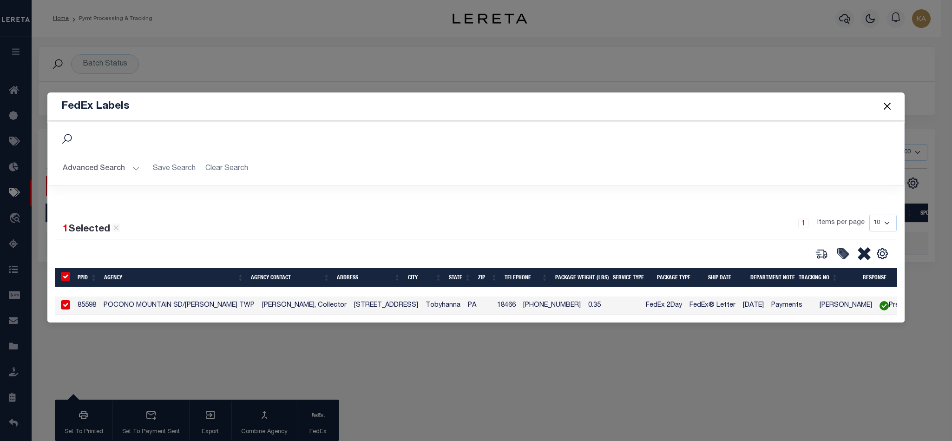
click at [885, 100] on button "Close" at bounding box center [887, 106] width 12 height 12
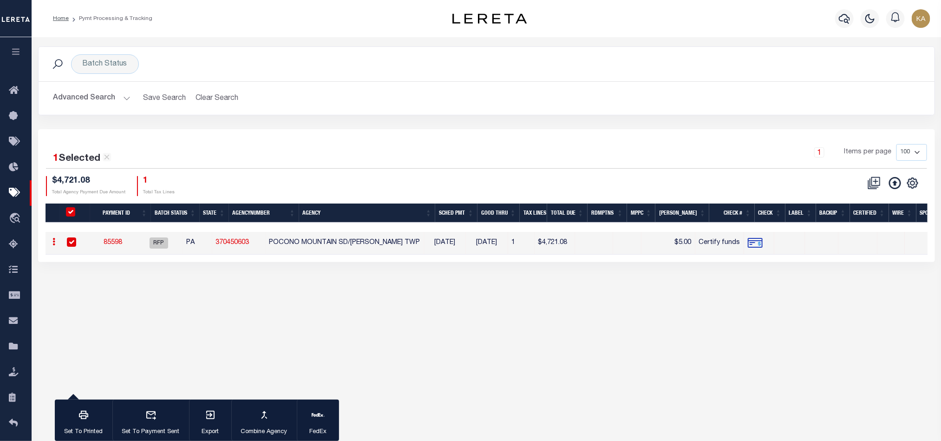
click at [106, 95] on button "Advanced Search" at bounding box center [91, 98] width 77 height 18
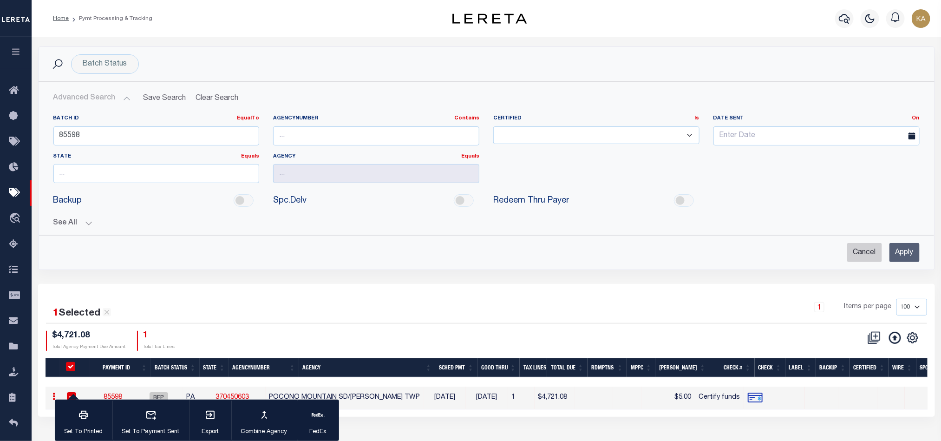
click at [866, 256] on input "Cancel" at bounding box center [865, 252] width 35 height 19
checkbox input "true"
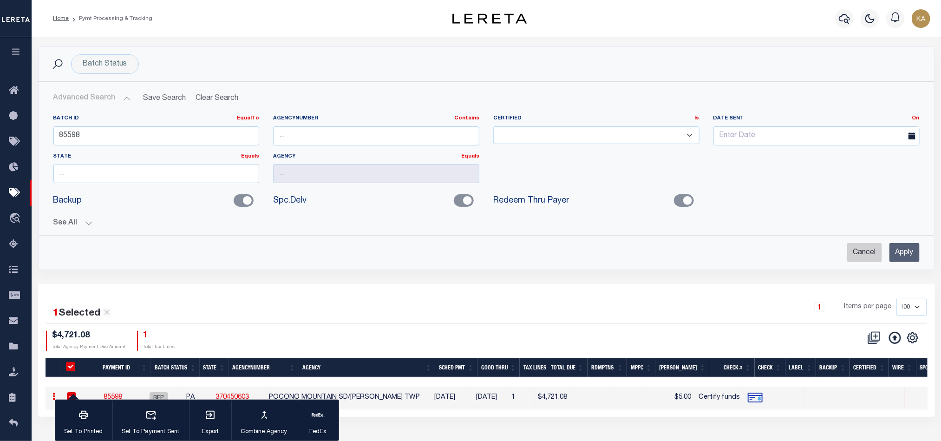
checkbox input "true"
checkbox input "false"
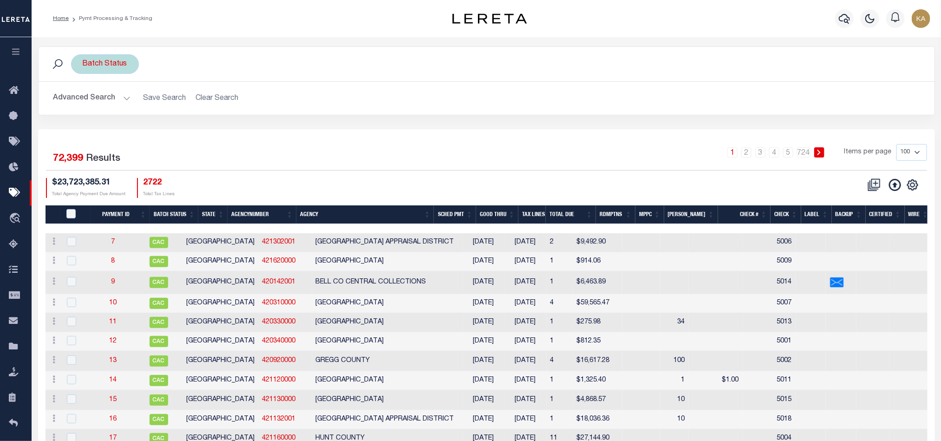
click at [109, 73] on div "Batch Status" at bounding box center [105, 64] width 68 height 20
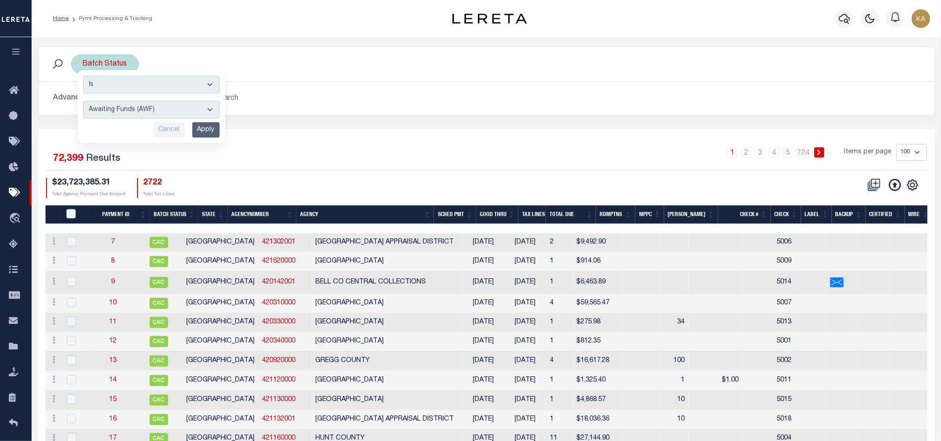
click at [122, 109] on select "Awaiting Funds (AWF) Cleared and Complete (CAC) New Check Needed (NCN) Payment …" at bounding box center [151, 110] width 137 height 18
select select "RFP"
click at [83, 102] on select "Awaiting Funds (AWF) Cleared and Complete (CAC) New Check Needed (NCN) Payment …" at bounding box center [151, 110] width 137 height 18
click at [201, 130] on input "Apply" at bounding box center [205, 129] width 27 height 15
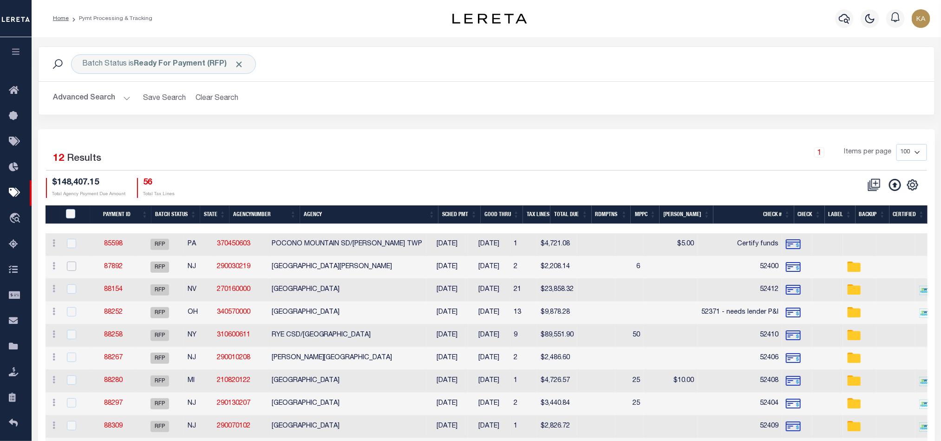
click at [73, 270] on input "checkbox" at bounding box center [71, 266] width 9 height 9
checkbox input "true"
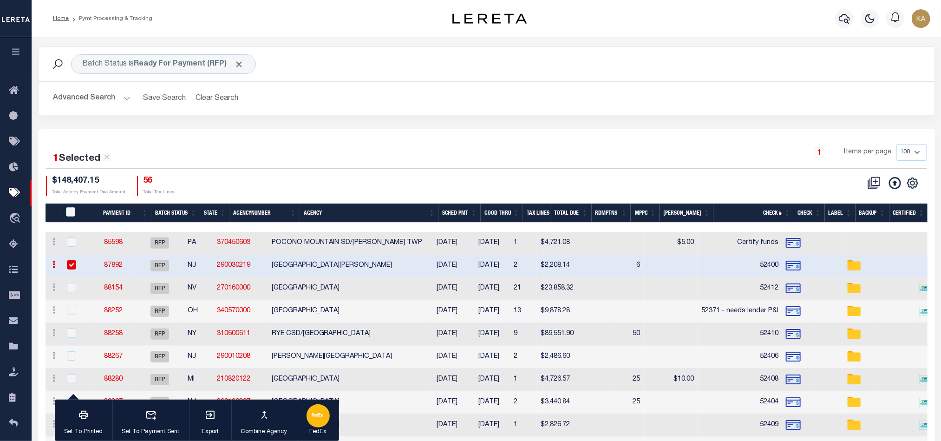
click at [310, 420] on div "button" at bounding box center [318, 415] width 23 height 23
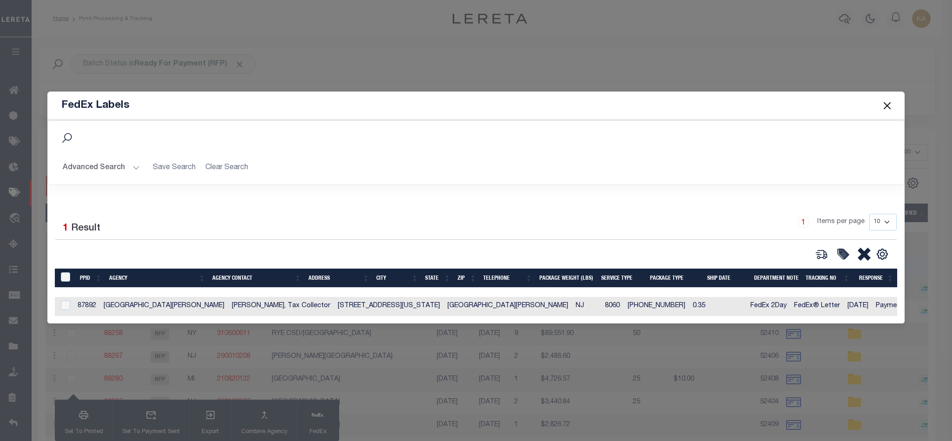
click at [891, 101] on button "Close" at bounding box center [887, 105] width 12 height 12
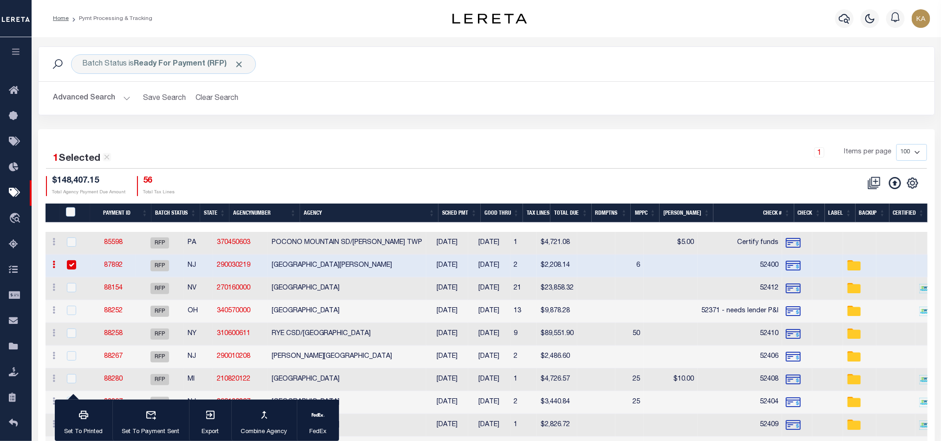
click at [626, 168] on div "1 Items per page 100 200 500 1000" at bounding box center [597, 156] width 657 height 24
click at [311, 419] on div "button" at bounding box center [318, 415] width 23 height 23
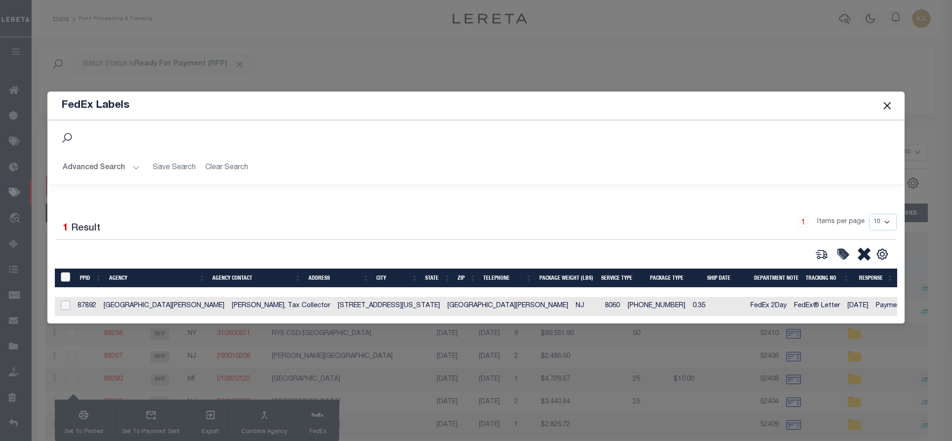
click at [61, 306] on input "checkbox" at bounding box center [65, 305] width 9 height 9
checkbox input "true"
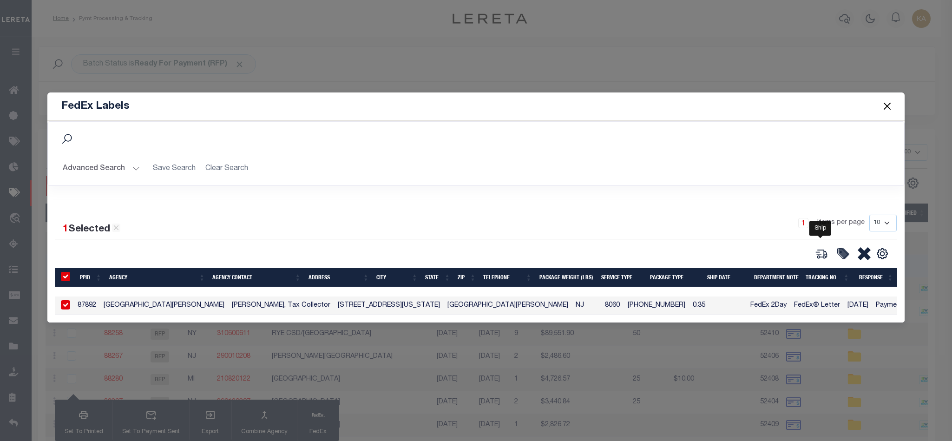
click at [818, 252] on icon at bounding box center [821, 253] width 13 height 13
type input "87892"
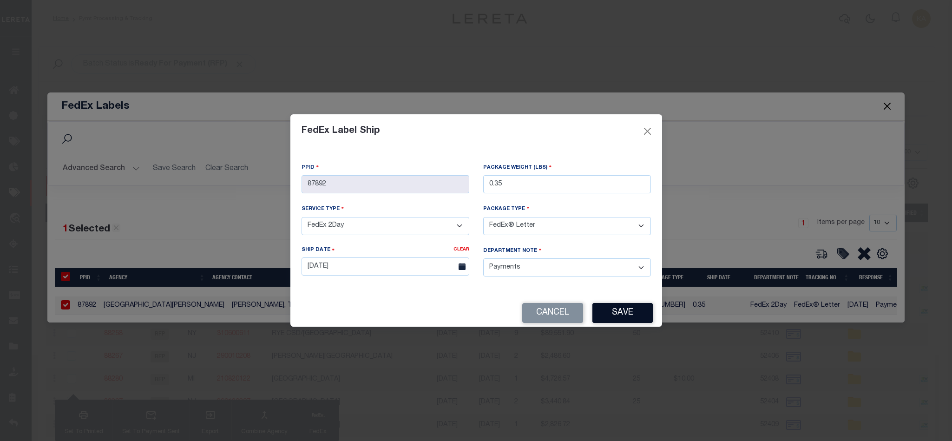
click at [637, 317] on button "Save" at bounding box center [622, 313] width 60 height 20
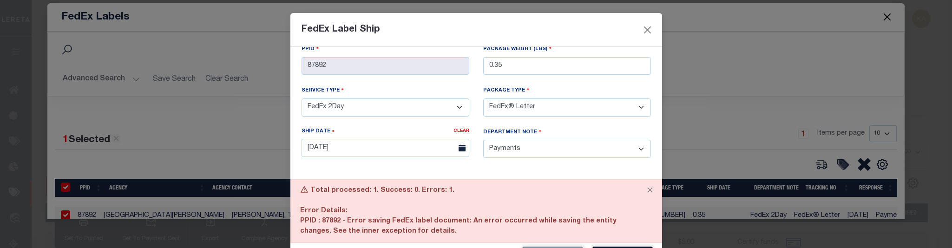
scroll to position [35, 0]
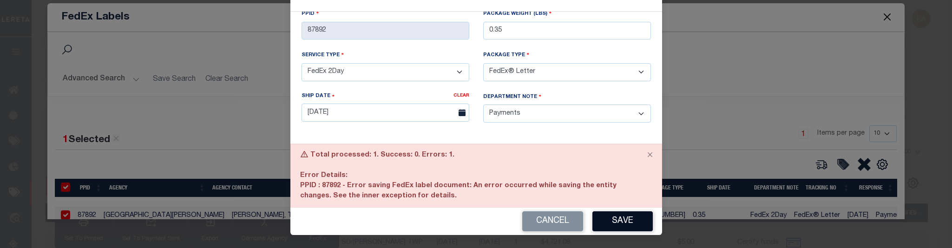
click at [619, 219] on button "Save" at bounding box center [622, 221] width 60 height 20
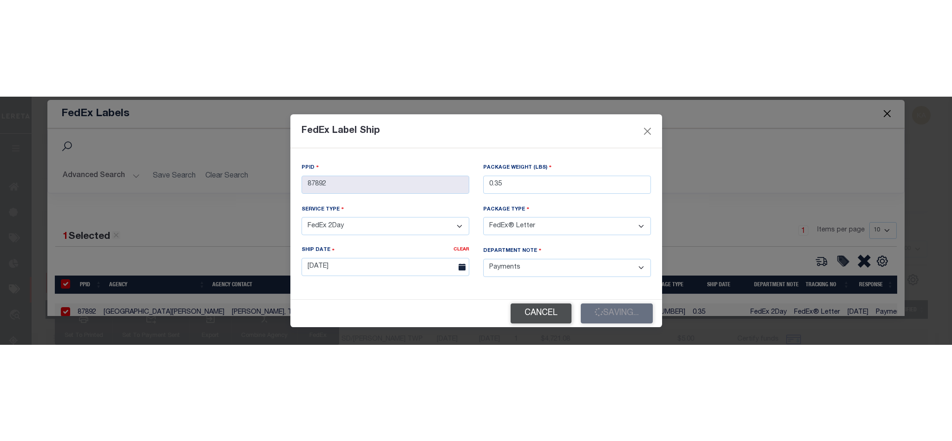
scroll to position [0, 0]
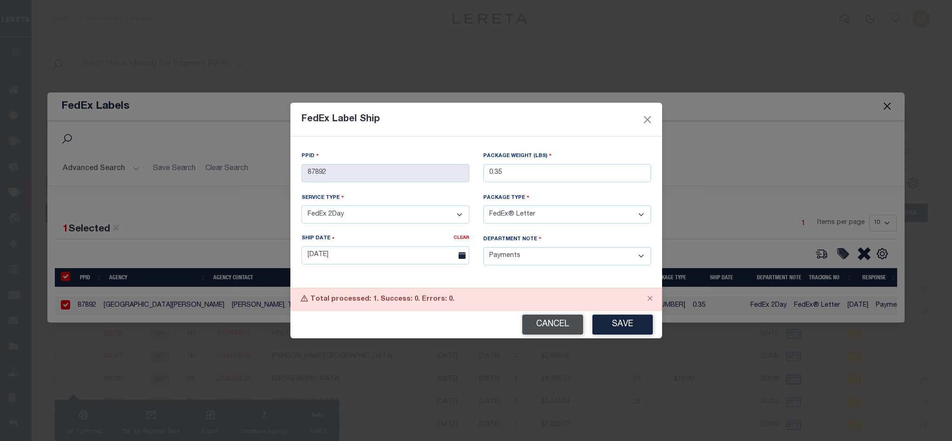
click at [543, 332] on button "Cancel" at bounding box center [552, 325] width 61 height 20
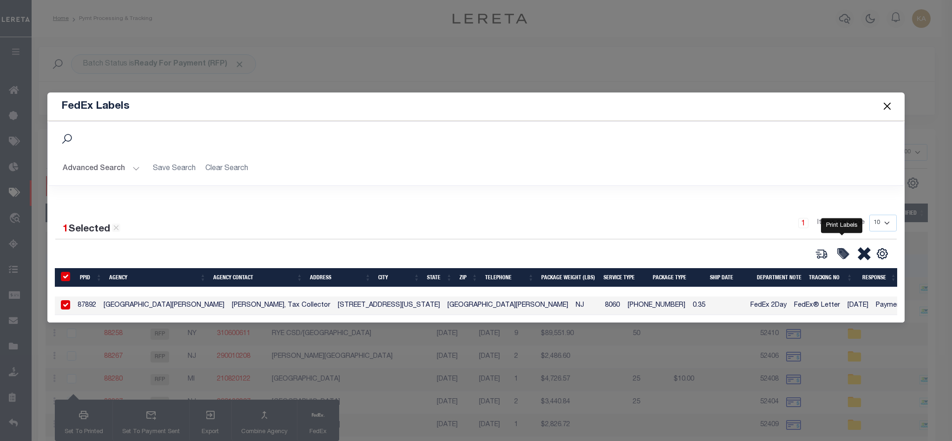
click at [841, 254] on icon at bounding box center [842, 253] width 13 height 13
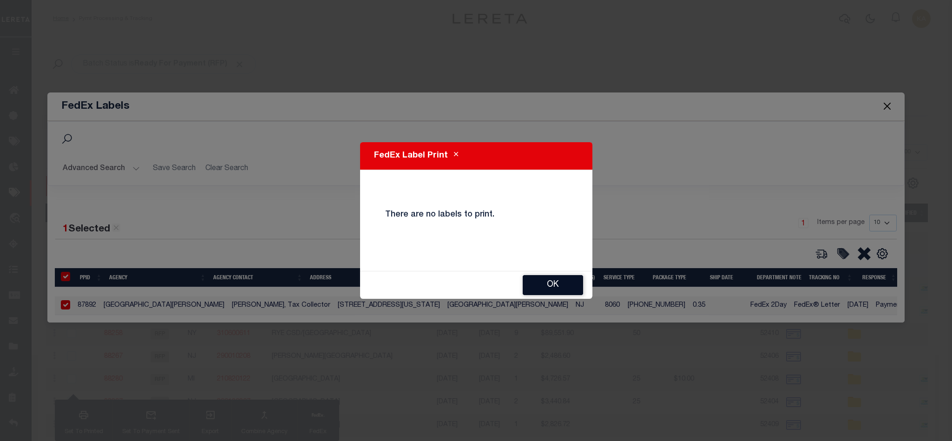
click at [573, 289] on button "OK" at bounding box center [553, 285] width 60 height 20
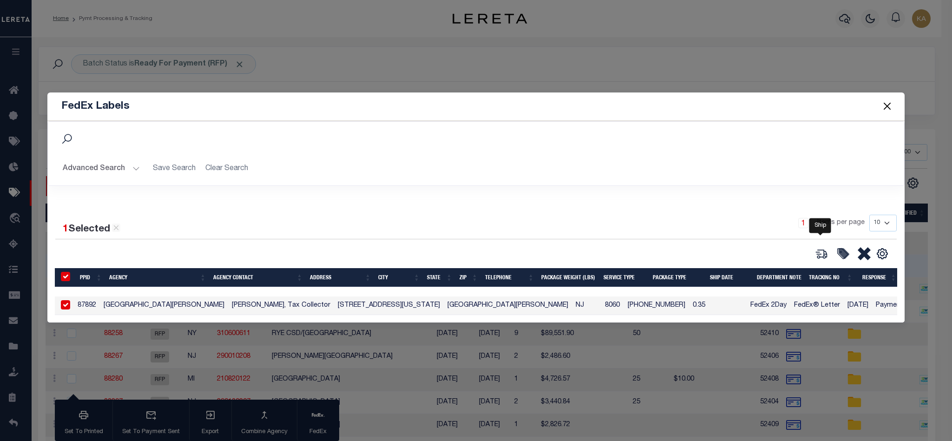
click at [824, 249] on icon at bounding box center [821, 253] width 13 height 13
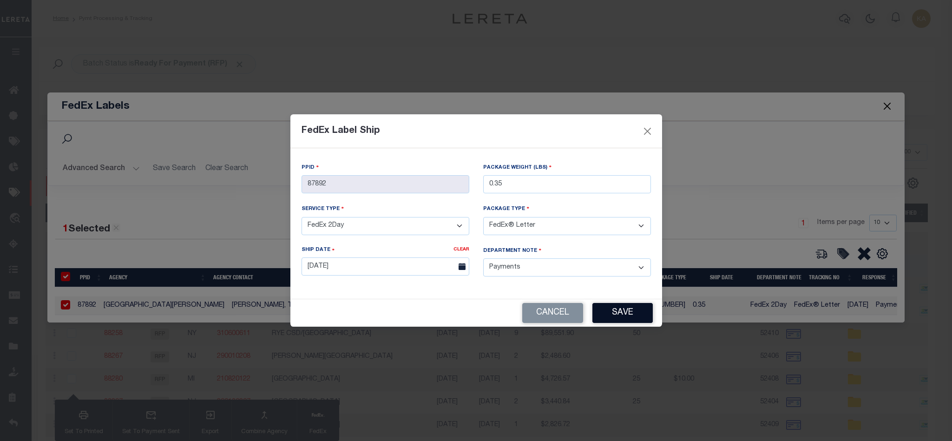
click at [640, 315] on button "Save" at bounding box center [622, 313] width 60 height 20
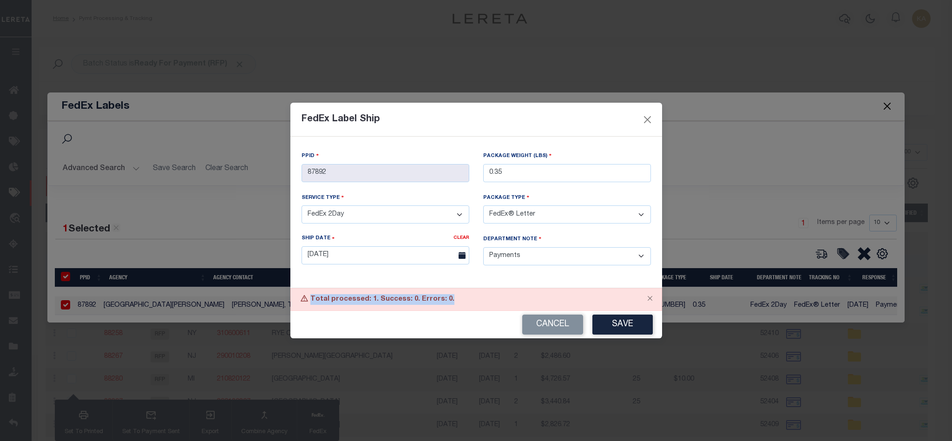
drag, startPoint x: 311, startPoint y: 297, endPoint x: 456, endPoint y: 302, distance: 144.6
click at [456, 302] on div "Total processed: 1. Success: 0. Errors: 0." at bounding box center [476, 299] width 372 height 23
click at [580, 238] on div "Department Note" at bounding box center [567, 241] width 168 height 13
drag, startPoint x: 311, startPoint y: 297, endPoint x: 453, endPoint y: 299, distance: 142.7
click at [453, 299] on div "Total processed: 1. Success: 0. Errors: 0." at bounding box center [476, 299] width 372 height 23
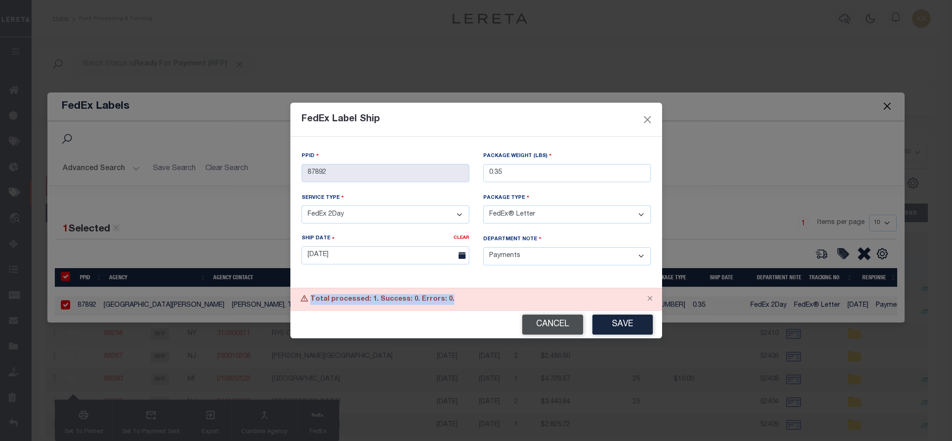
click at [557, 321] on button "Cancel" at bounding box center [552, 325] width 61 height 20
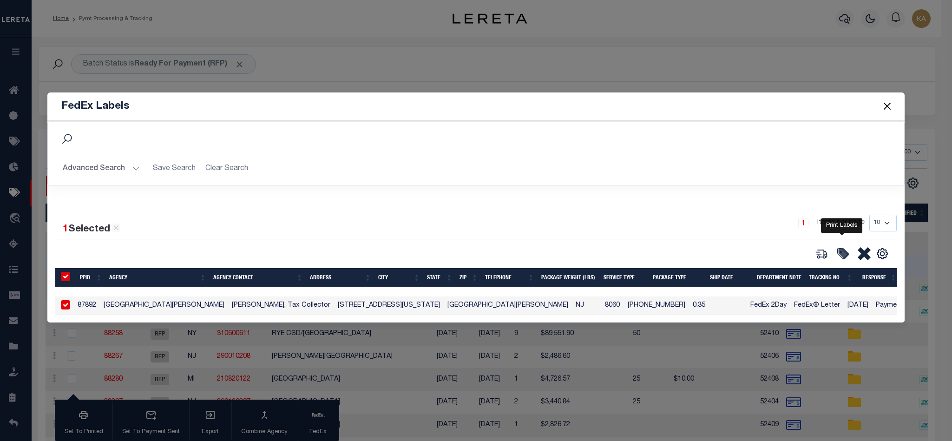
click at [847, 250] on icon at bounding box center [843, 253] width 9 height 9
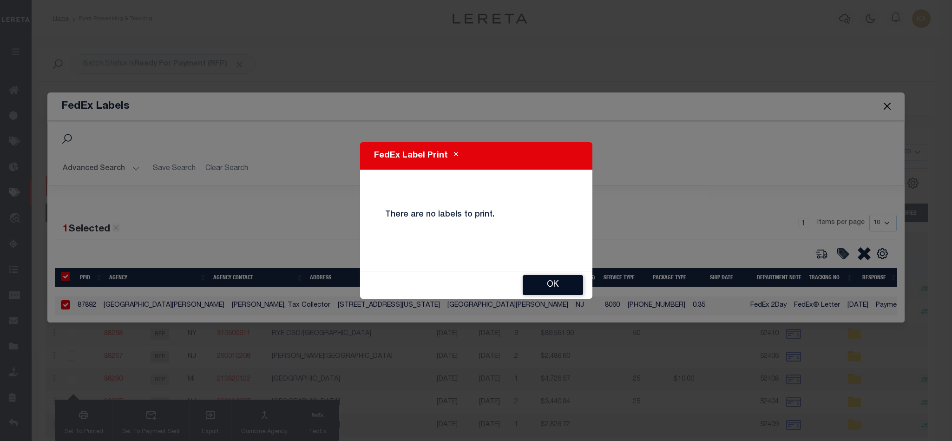
click at [545, 283] on button "OK" at bounding box center [553, 285] width 60 height 20
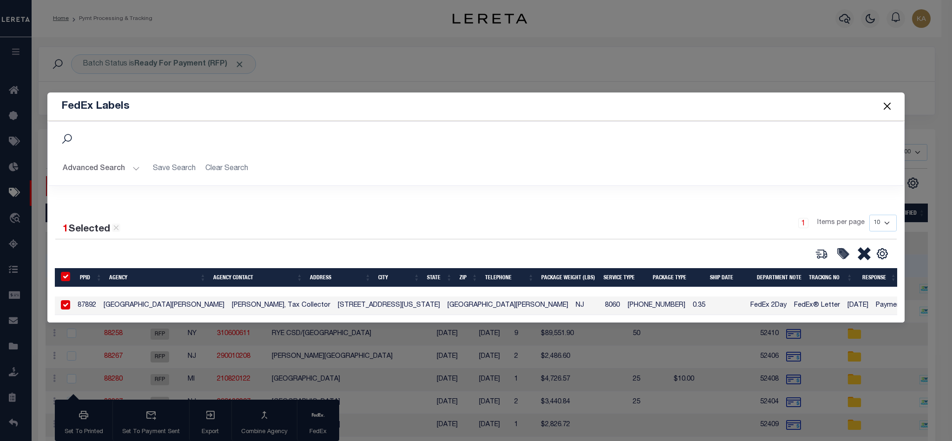
click at [883, 105] on button "Close" at bounding box center [887, 106] width 12 height 12
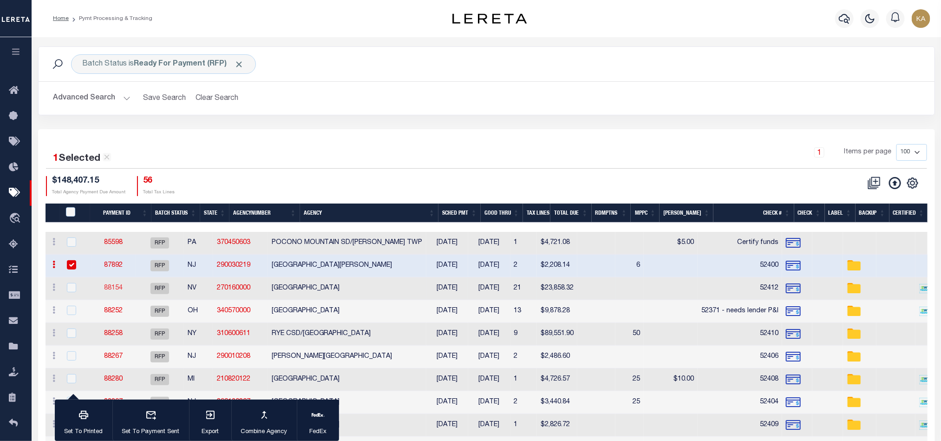
click at [123, 286] on link "88154" at bounding box center [113, 288] width 19 height 7
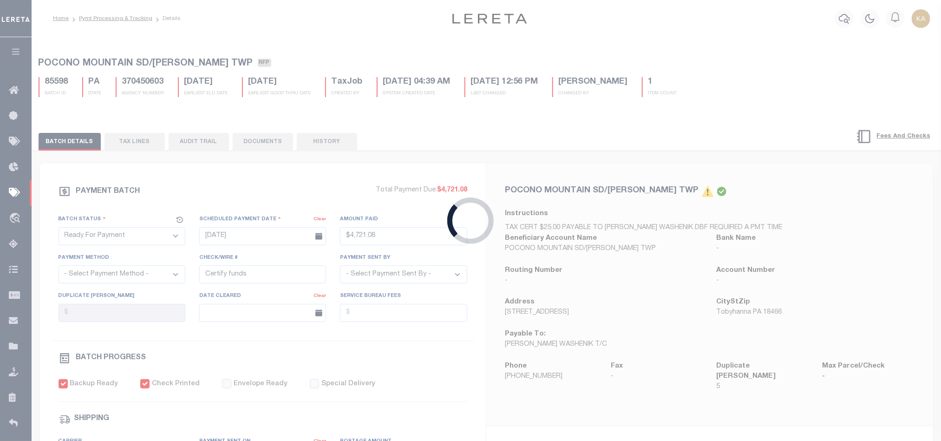
type input "08/12/2025"
type input "$23,858.32"
select select "CHK"
type input "52412"
select select
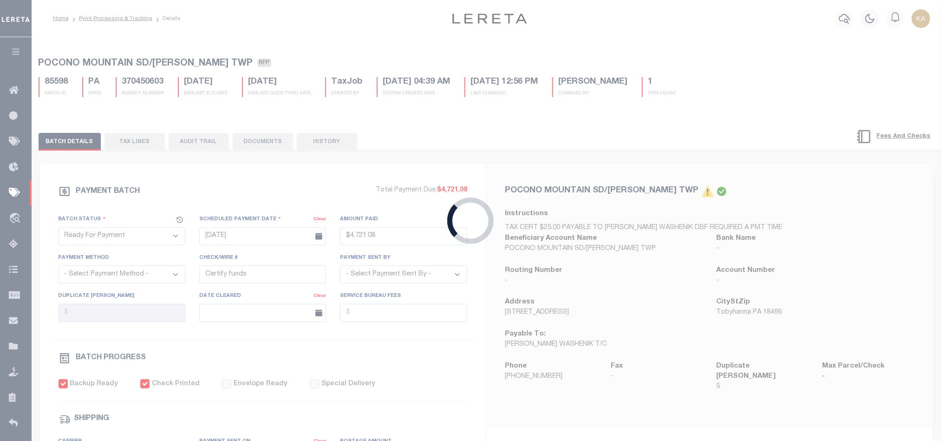
checkbox input "true"
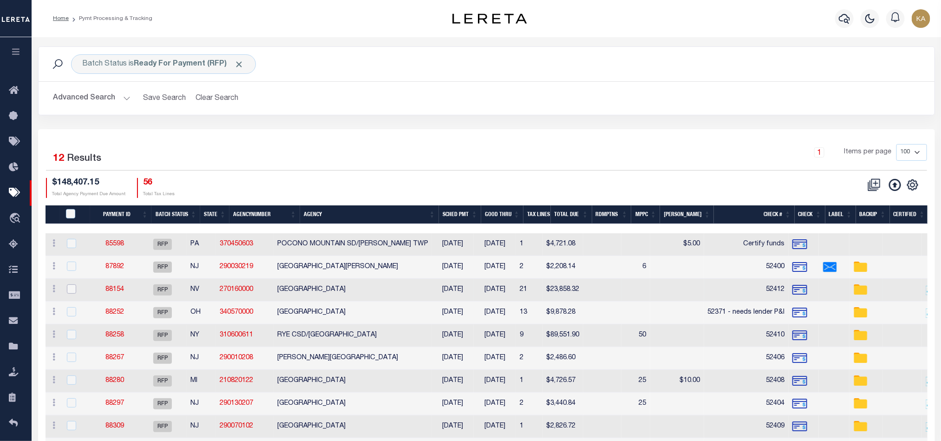
click at [71, 288] on input "checkbox" at bounding box center [71, 288] width 9 height 9
checkbox input "true"
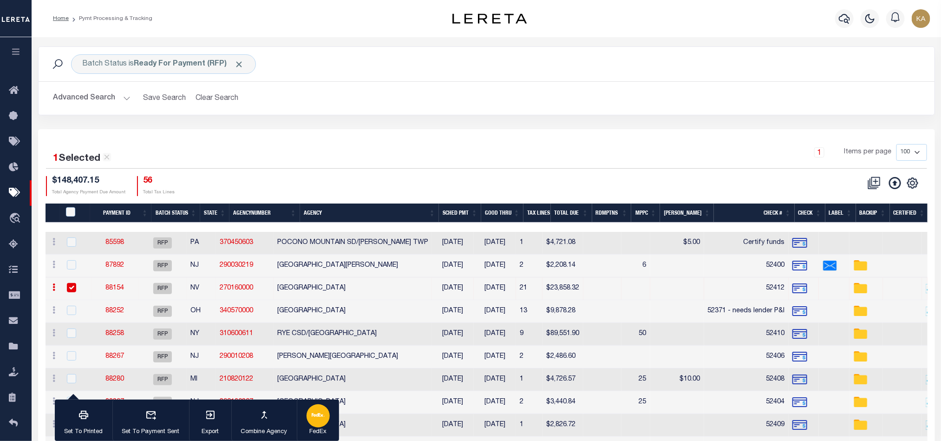
click at [310, 423] on div "button" at bounding box center [318, 415] width 23 height 23
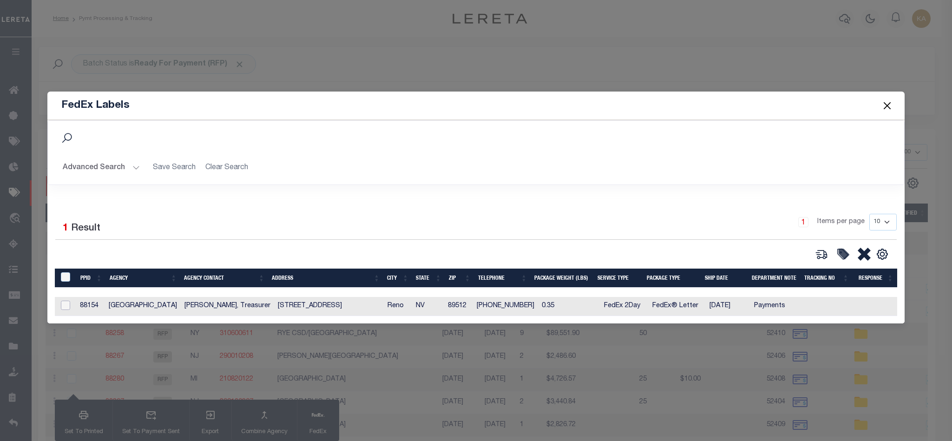
click at [64, 302] on input "checkbox" at bounding box center [65, 305] width 9 height 9
checkbox input "true"
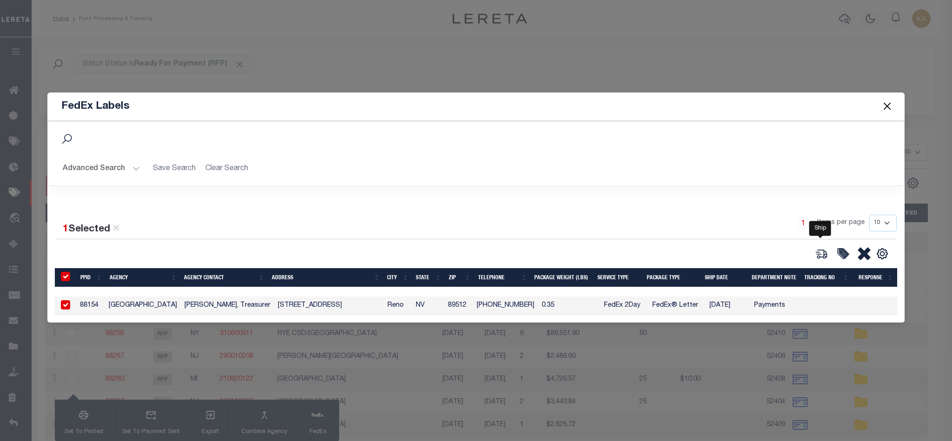
click at [818, 256] on icon at bounding box center [821, 253] width 13 height 13
type input "88154"
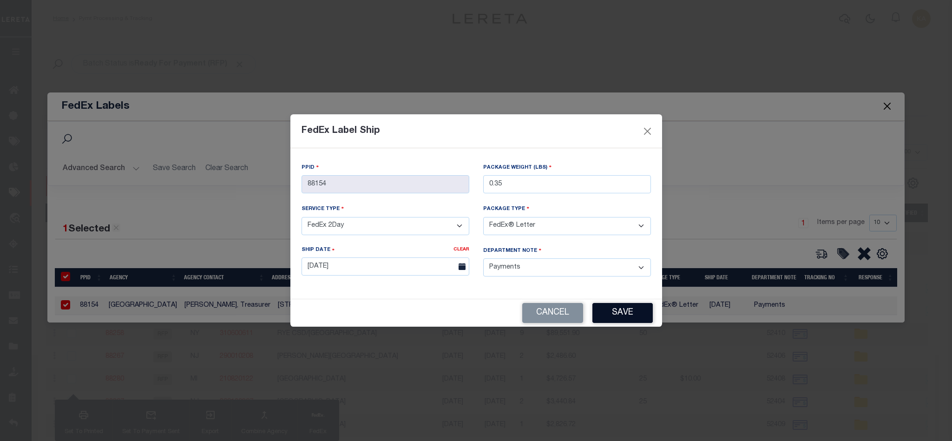
click at [618, 313] on button "Save" at bounding box center [622, 313] width 60 height 20
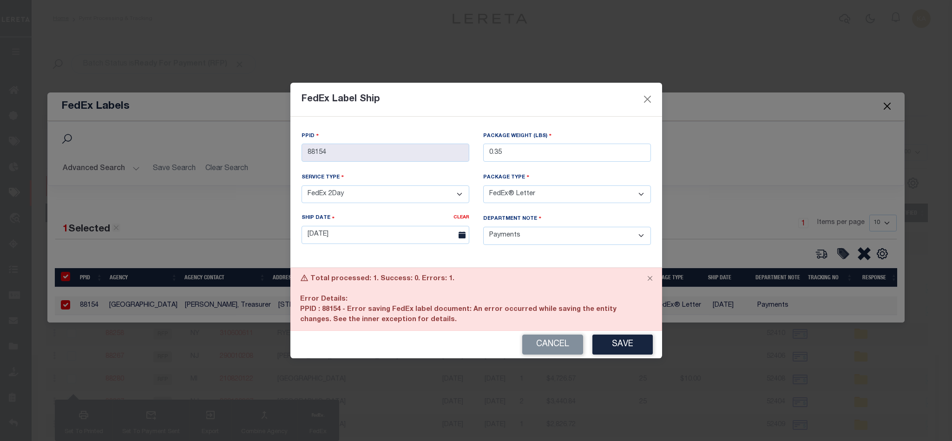
click at [350, 315] on div "Total processed: 1. Success: 0. Errors: 1. Error Details: PPID : 88154 - Error …" at bounding box center [476, 300] width 372 height 64
